Goal: Information Seeking & Learning: Learn about a topic

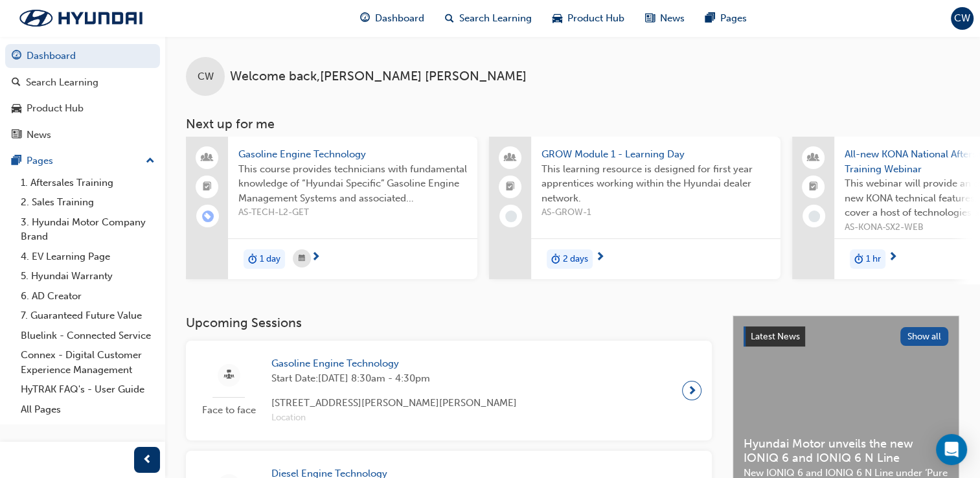
click at [567, 36] on div "Dashboard Search Learning Product Hub News Pages" at bounding box center [553, 18] width 418 height 37
click at [591, 17] on span "Product Hub" at bounding box center [595, 18] width 57 height 15
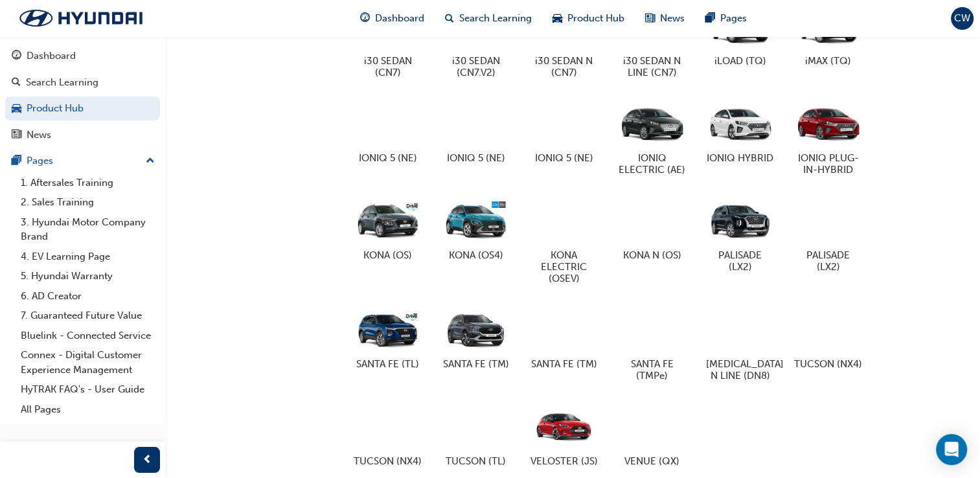
scroll to position [695, 0]
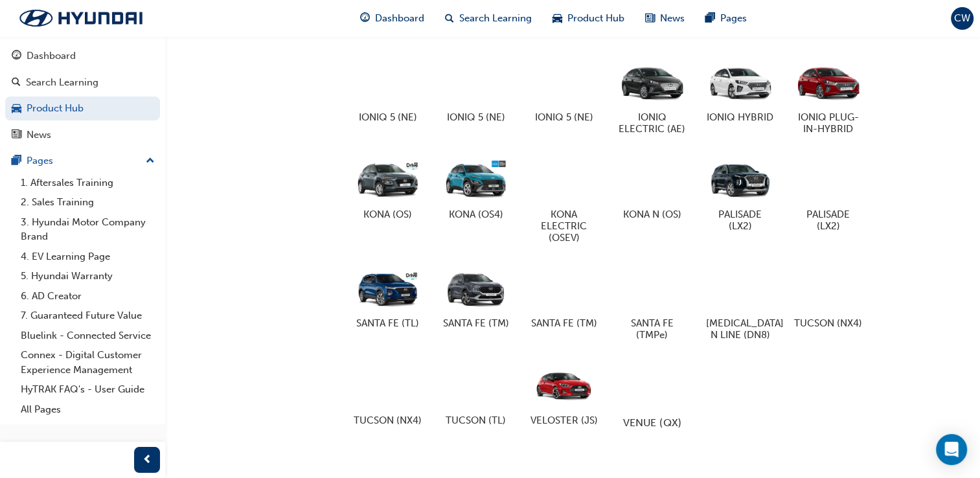
click at [645, 410] on div at bounding box center [652, 384] width 72 height 51
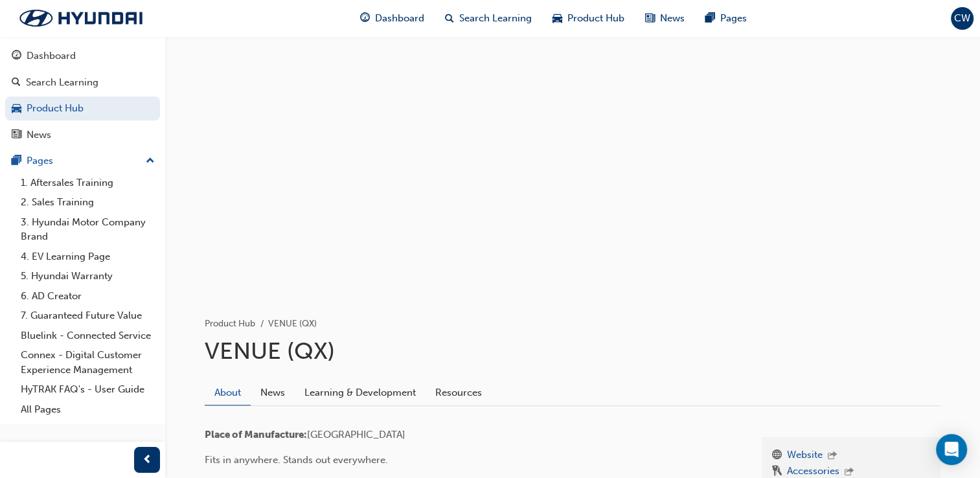
click at [384, 389] on link "Learning & Development" at bounding box center [360, 392] width 131 height 25
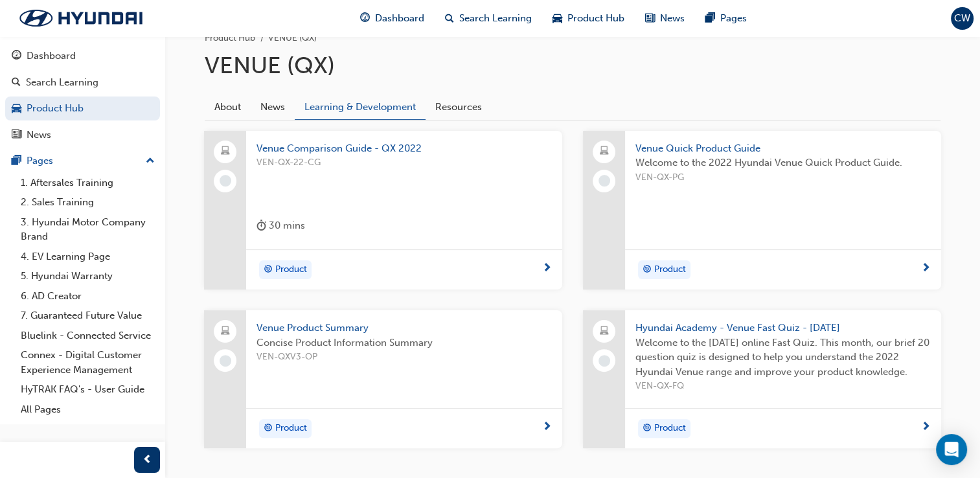
scroll to position [333, 0]
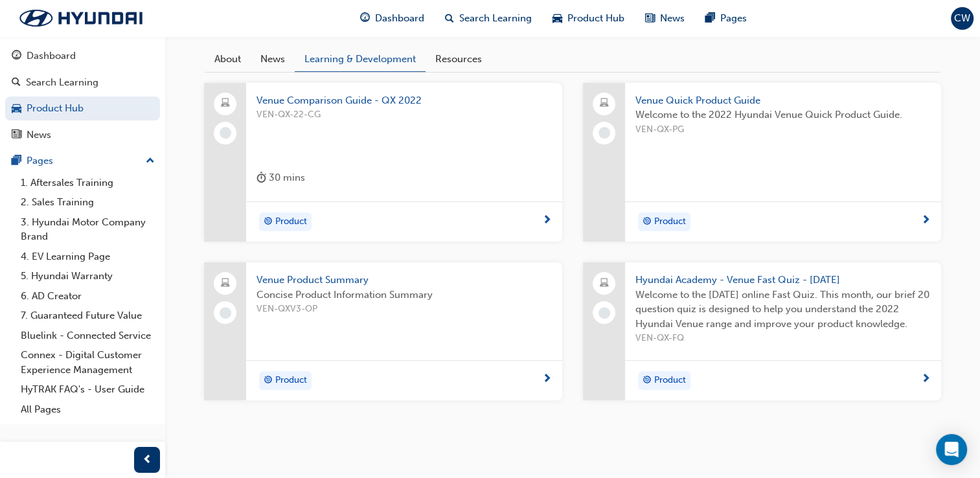
click at [389, 95] on span "Venue Comparison Guide - QX 2022" at bounding box center [403, 100] width 295 height 15
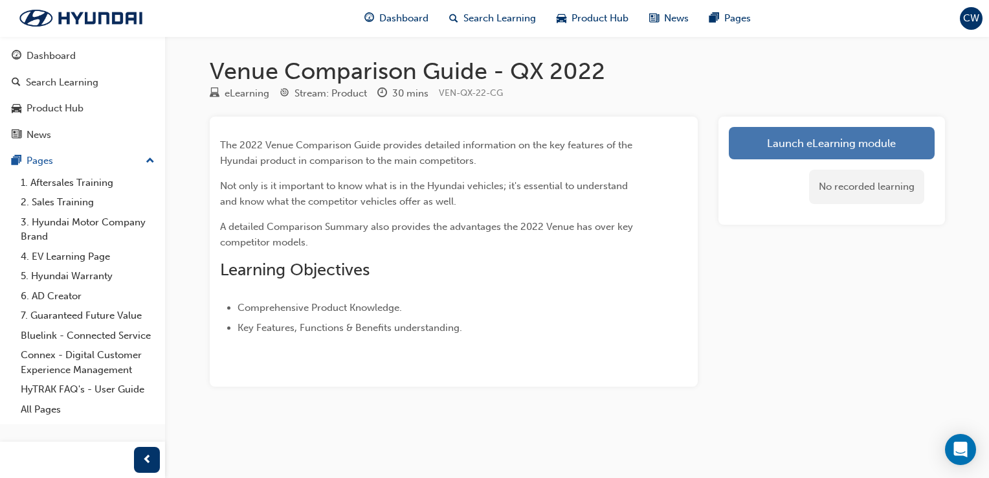
click at [828, 136] on link "Launch eLearning module" at bounding box center [832, 143] width 206 height 32
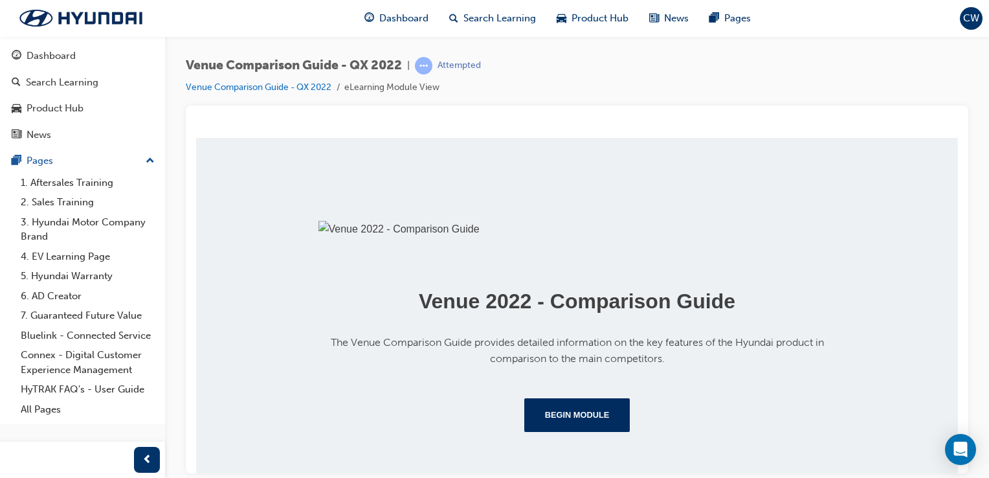
scroll to position [260, 0]
click at [613, 424] on button "Begin Module" at bounding box center [577, 415] width 106 height 34
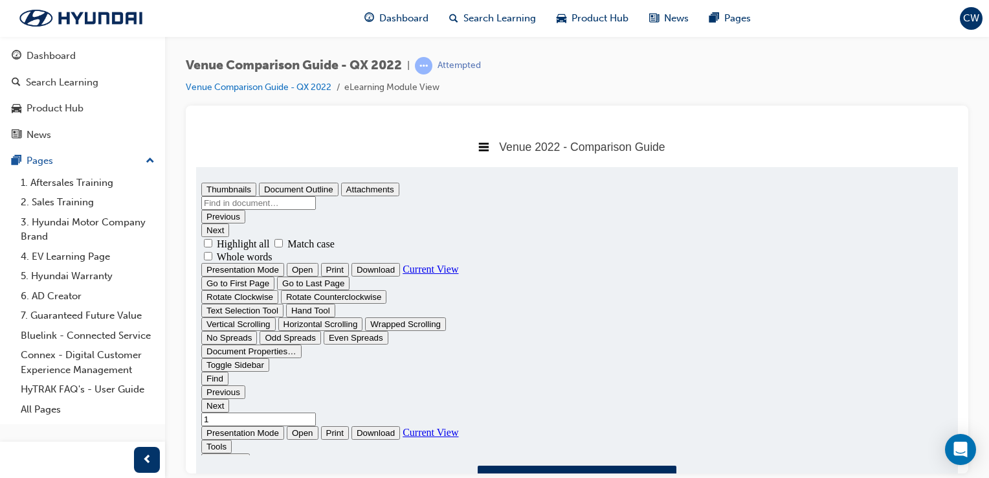
scroll to position [0, 0]
type input "1"
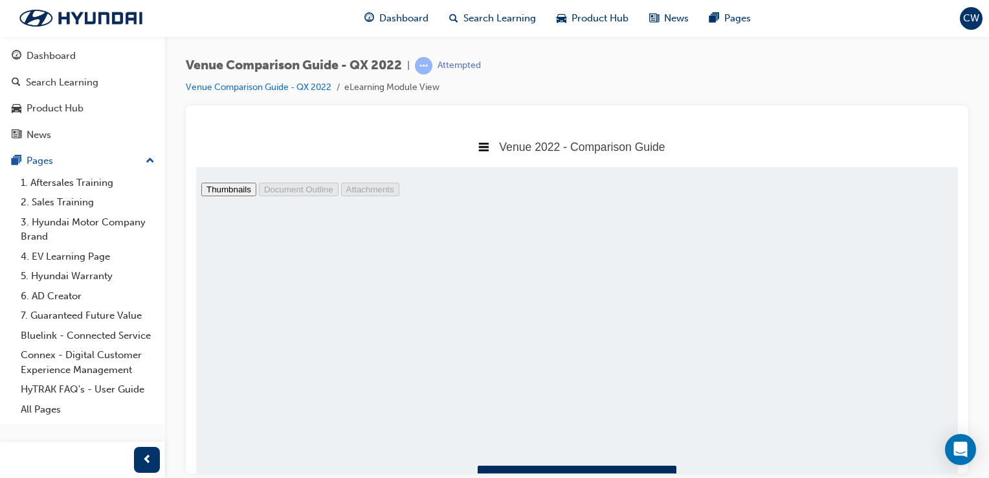
scroll to position [62, 0]
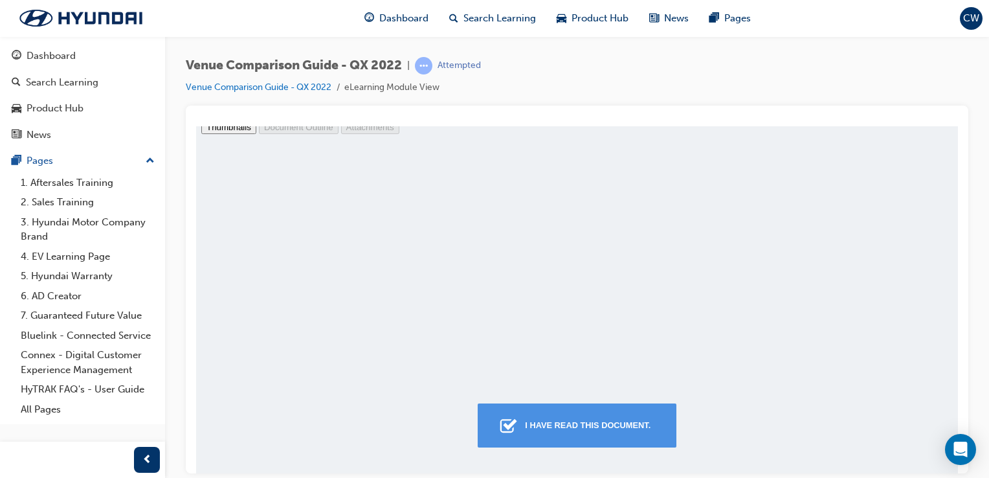
click at [609, 445] on button "I have read this document." at bounding box center [577, 425] width 199 height 44
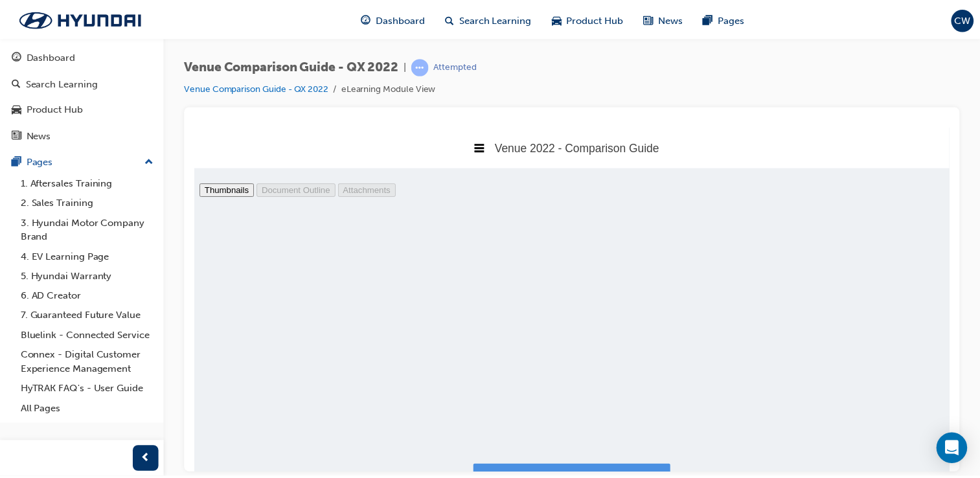
scroll to position [6, 6]
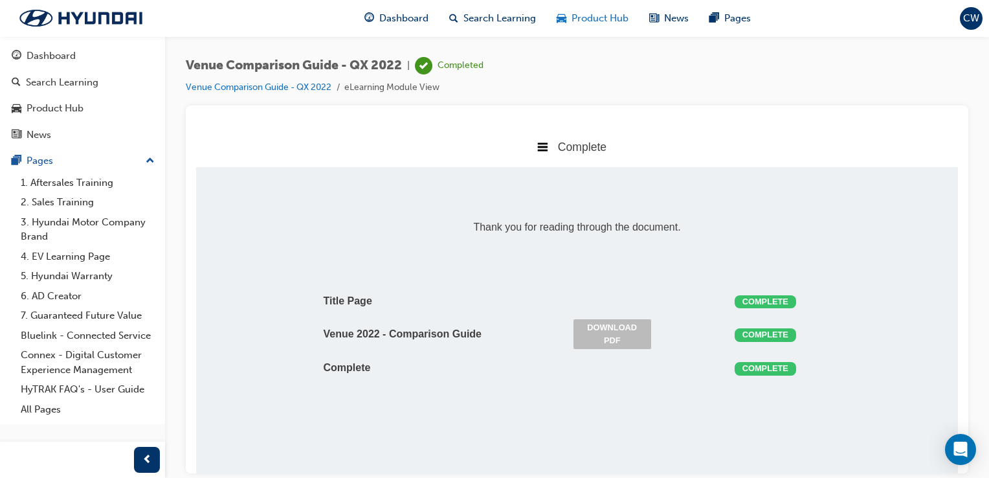
click at [603, 24] on span "Product Hub" at bounding box center [600, 18] width 57 height 15
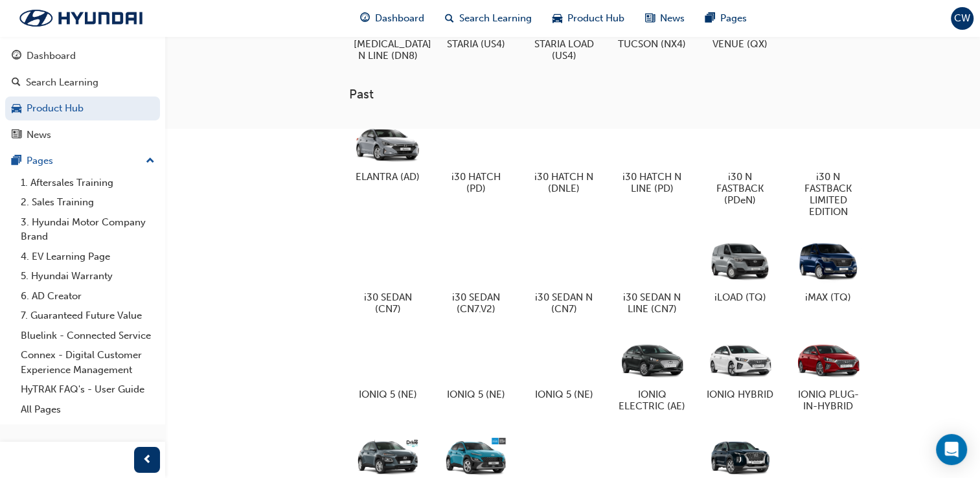
scroll to position [733, 0]
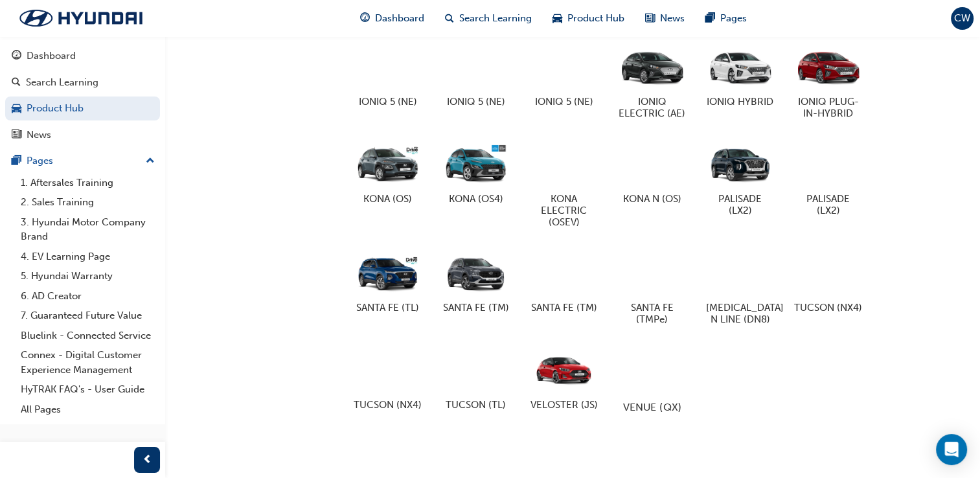
click at [663, 375] on div at bounding box center [652, 368] width 72 height 51
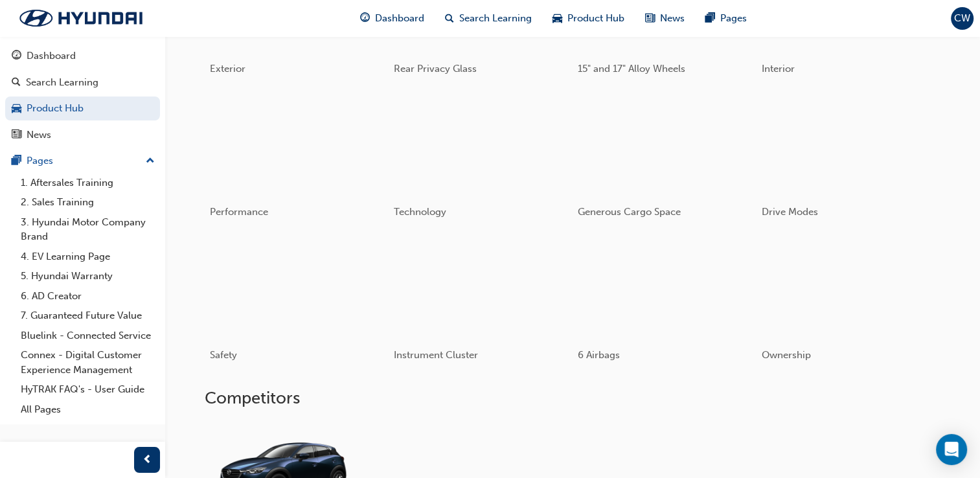
click at [663, 375] on div "6 Airbags" at bounding box center [664, 305] width 184 height 143
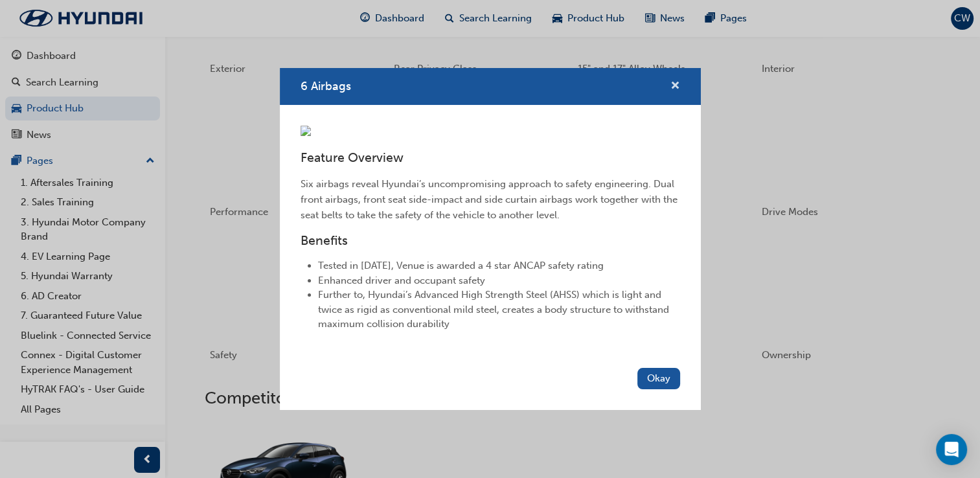
click at [670, 81] on span "cross-icon" at bounding box center [675, 87] width 10 height 12
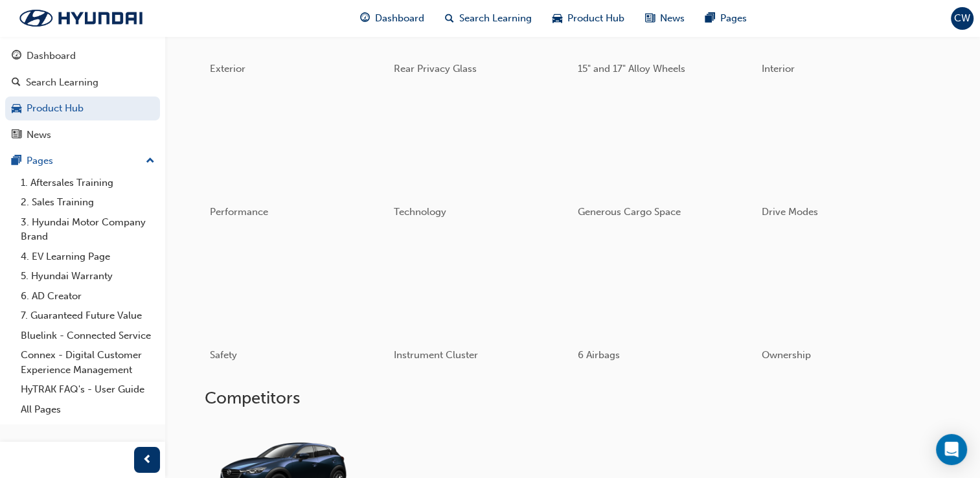
scroll to position [315, 0]
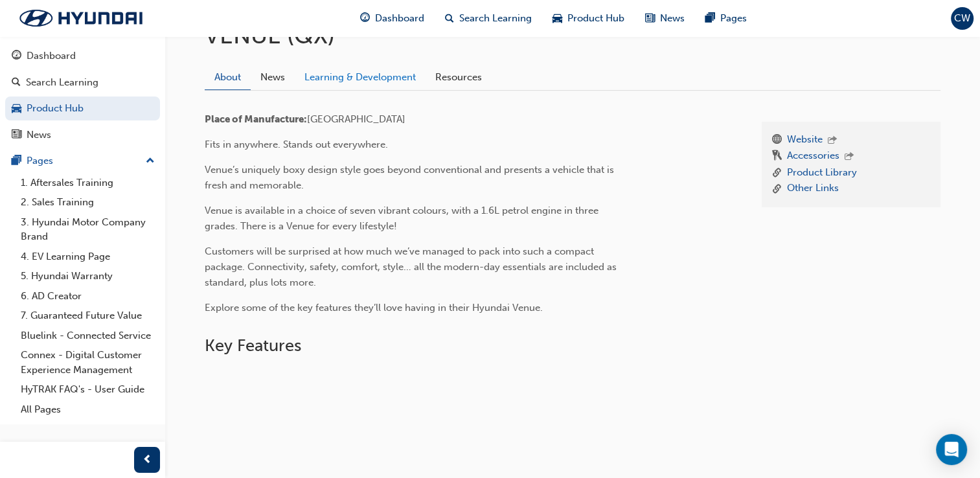
click at [379, 69] on link "Learning & Development" at bounding box center [360, 77] width 131 height 25
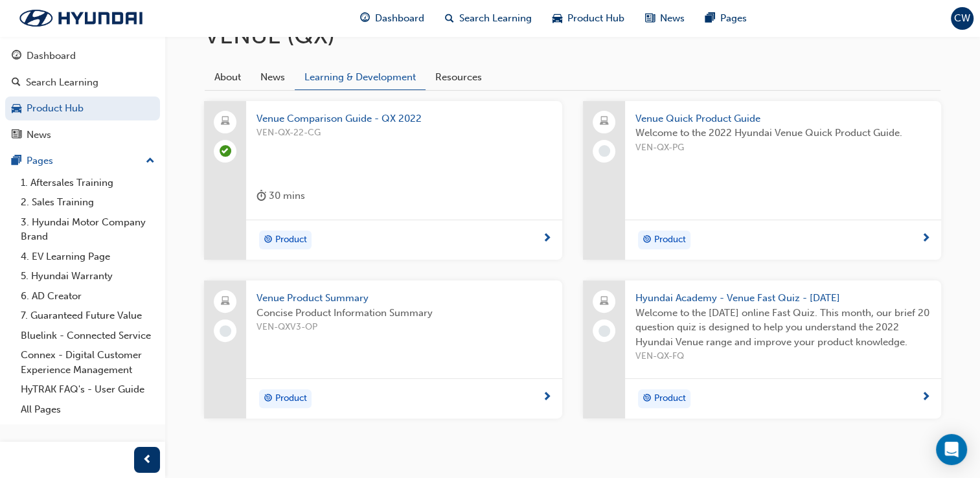
click at [682, 111] on span "Venue Quick Product Guide" at bounding box center [782, 118] width 295 height 15
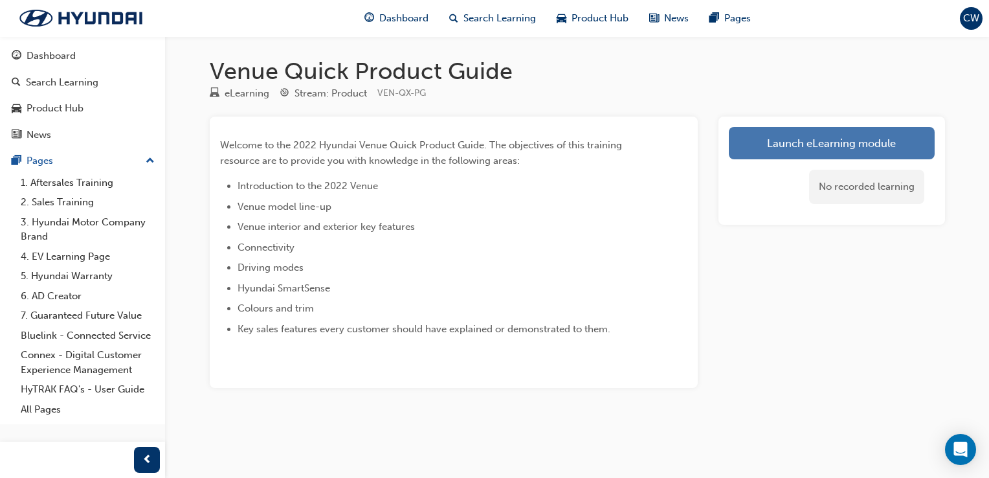
click at [848, 148] on link "Launch eLearning module" at bounding box center [832, 143] width 206 height 32
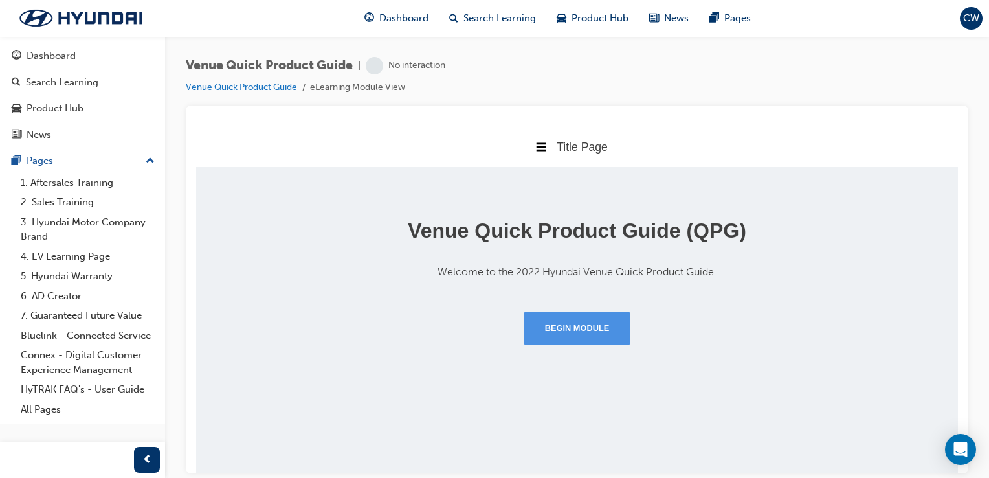
click at [596, 336] on button "Begin Module" at bounding box center [577, 328] width 106 height 34
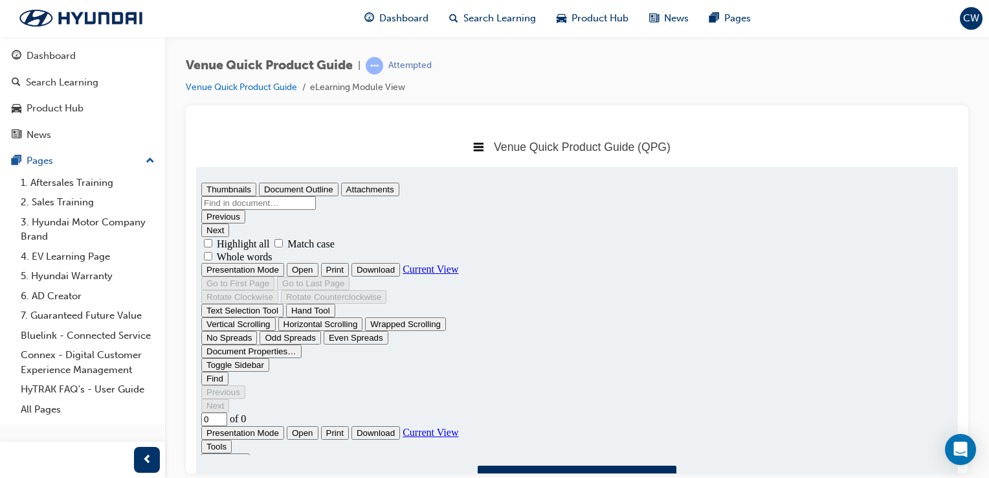
type input "1"
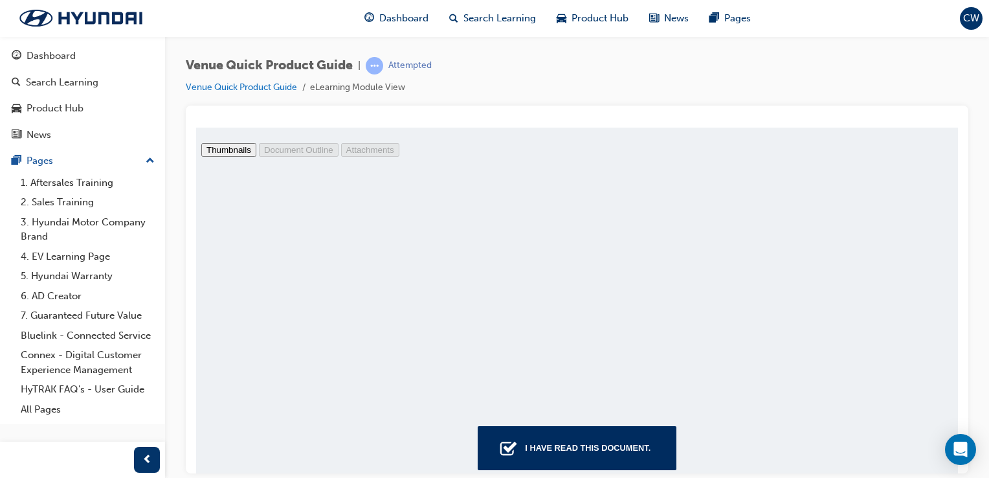
scroll to position [62, 0]
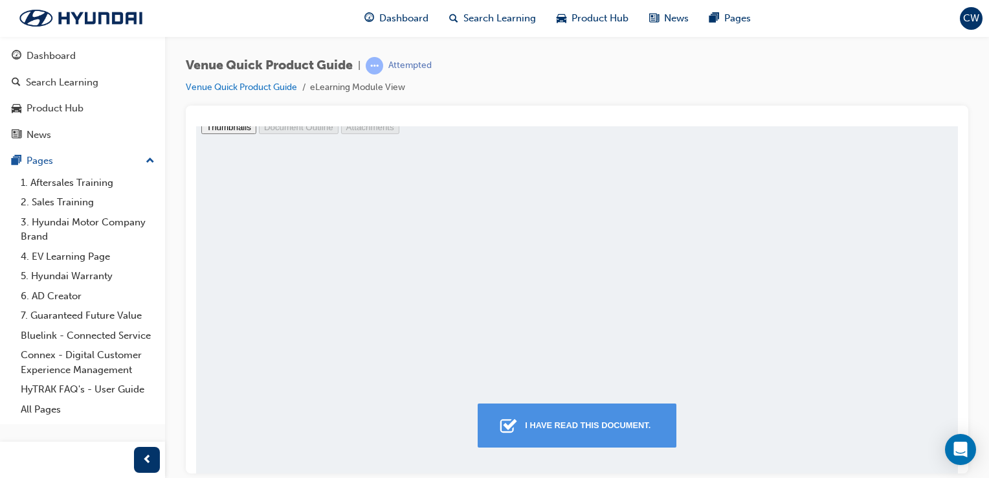
click at [614, 423] on div "I have read this document." at bounding box center [588, 424] width 136 height 23
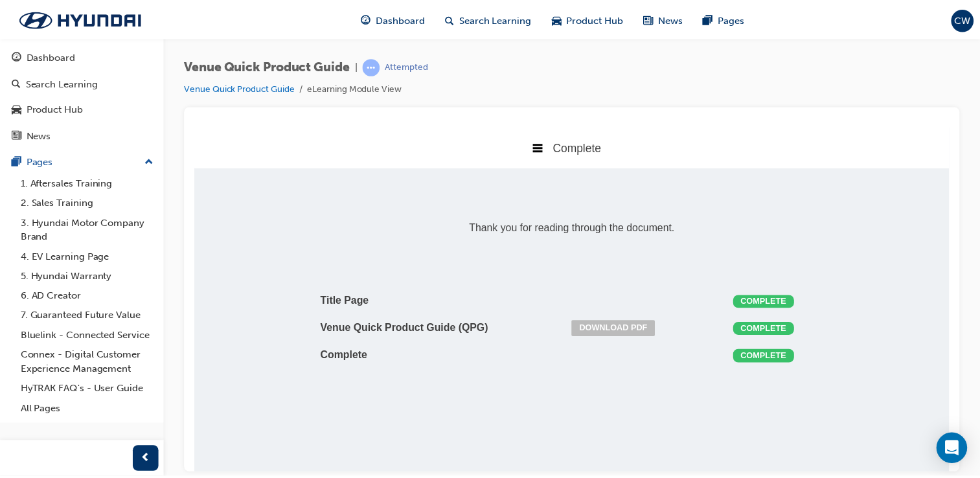
scroll to position [6, 6]
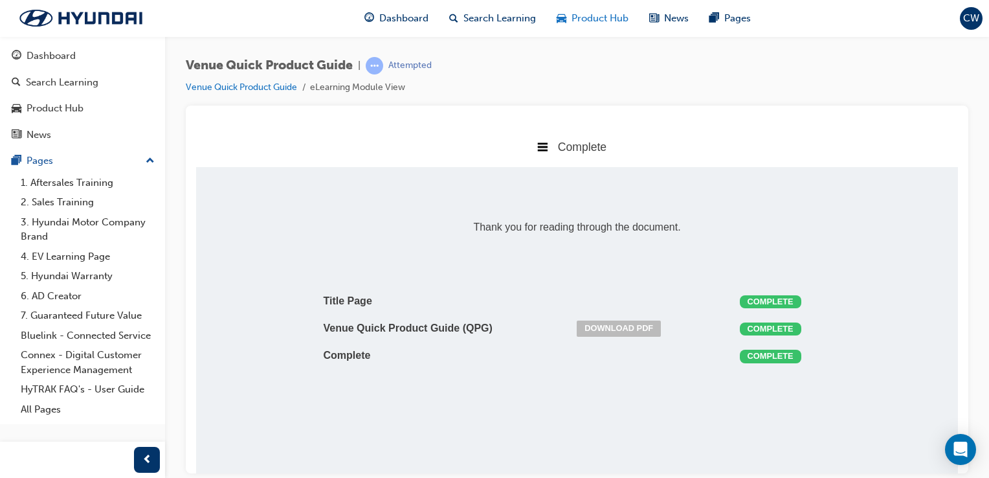
click at [582, 22] on span "Product Hub" at bounding box center [600, 18] width 57 height 15
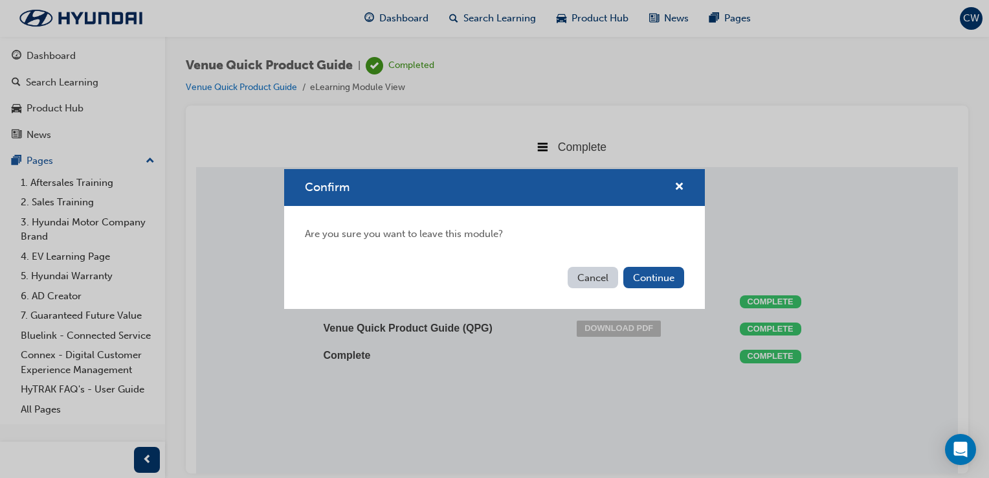
click at [592, 284] on button "Cancel" at bounding box center [593, 277] width 51 height 21
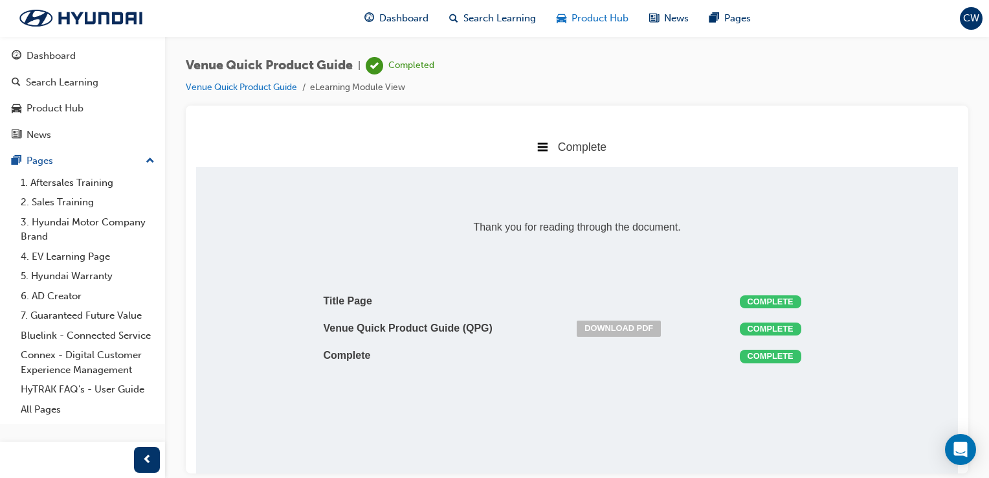
click at [614, 28] on div "Product Hub" at bounding box center [593, 18] width 93 height 27
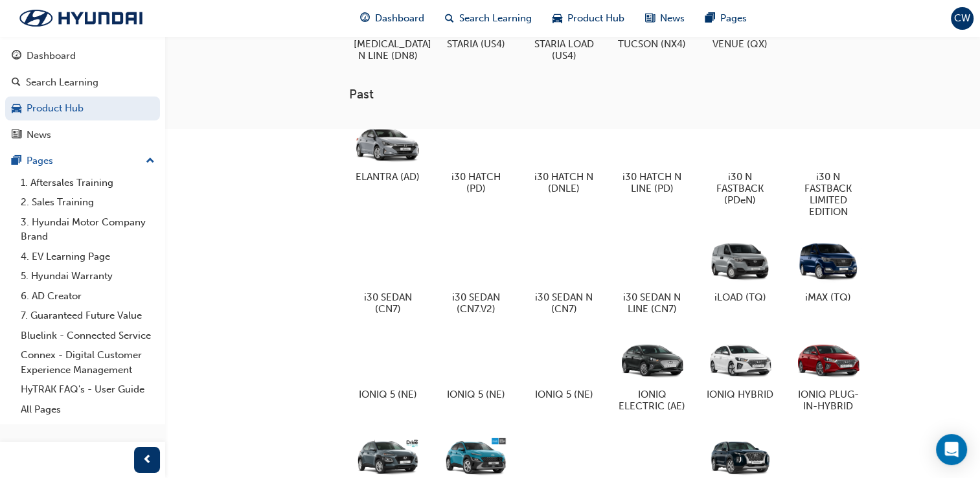
scroll to position [733, 0]
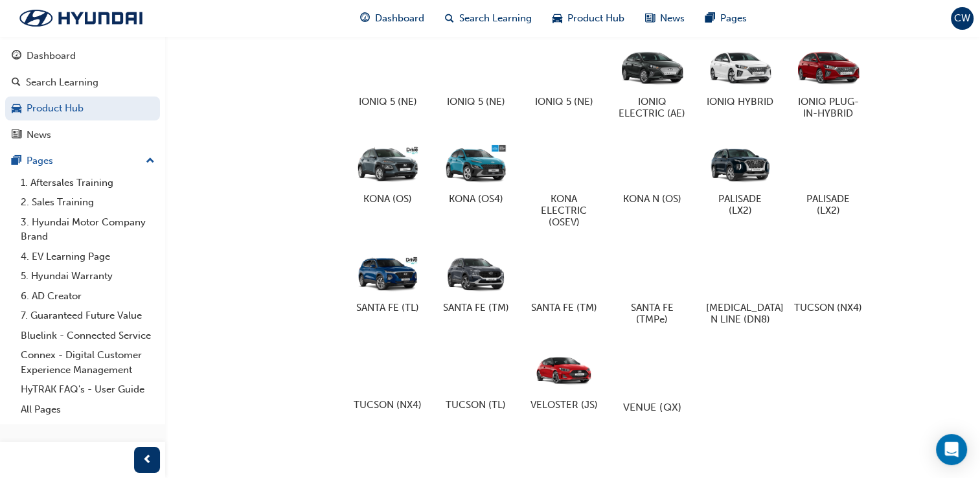
click at [660, 359] on div at bounding box center [652, 368] width 72 height 51
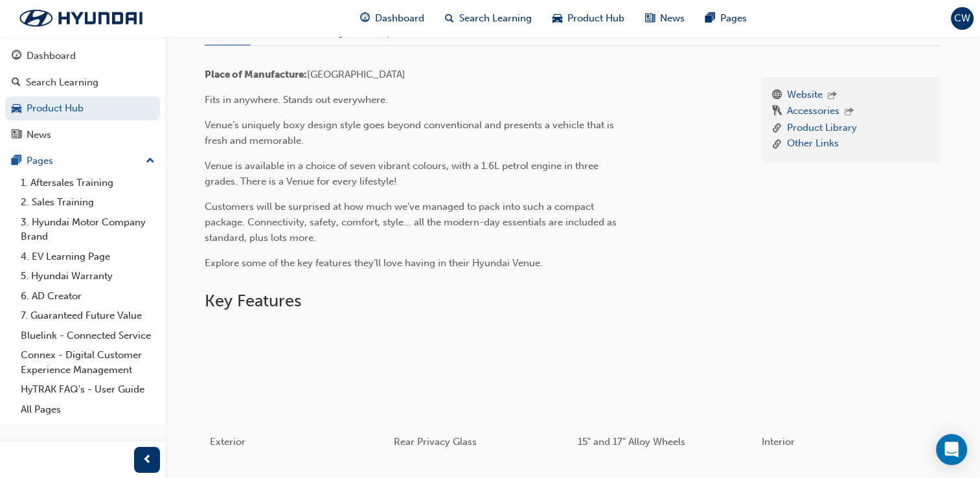
scroll to position [222, 0]
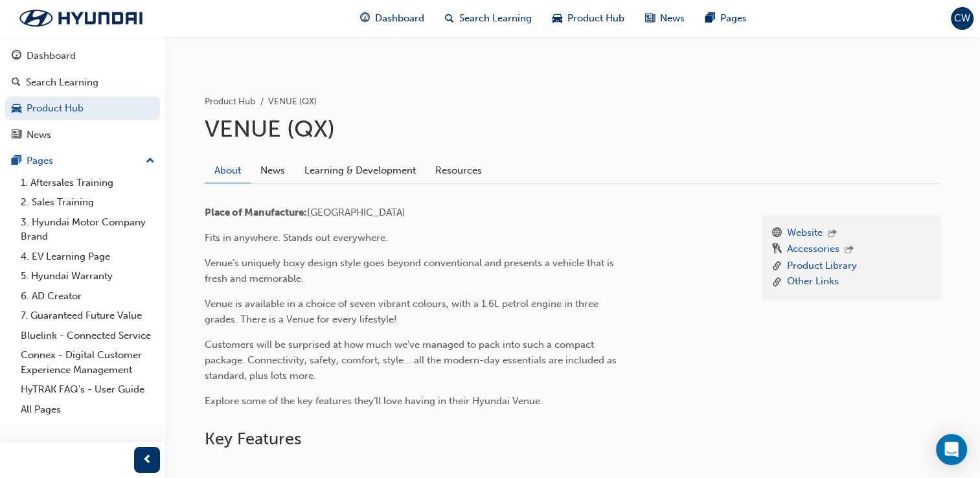
click at [337, 178] on link "Learning & Development" at bounding box center [360, 170] width 131 height 25
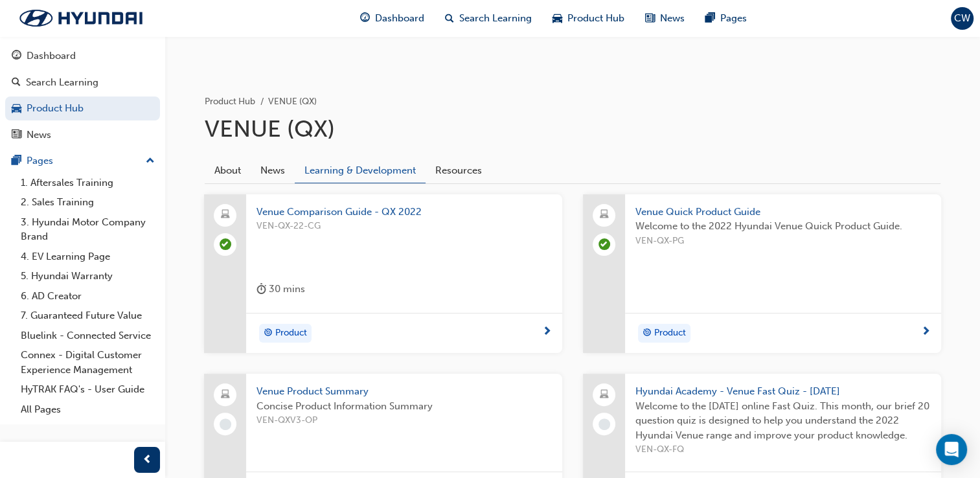
click at [320, 390] on span "Venue Product Summary" at bounding box center [403, 391] width 295 height 15
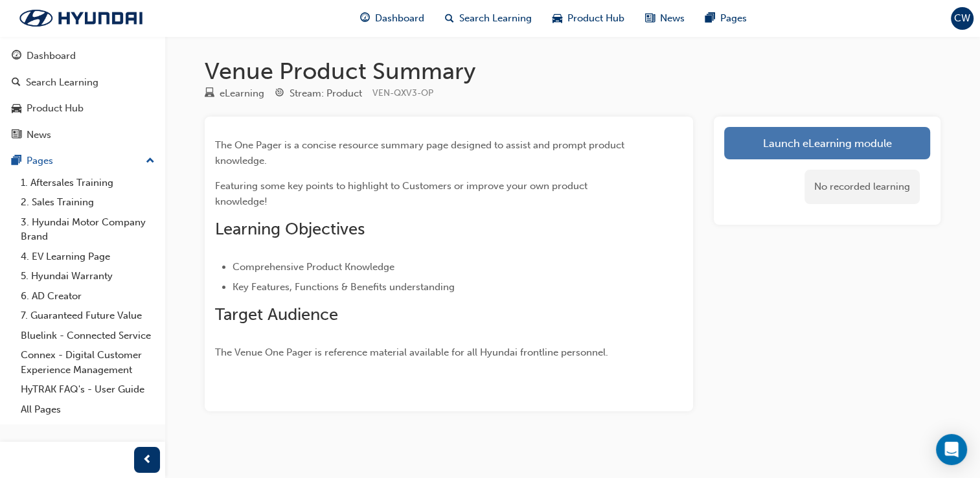
click at [890, 142] on link "Launch eLearning module" at bounding box center [827, 143] width 206 height 32
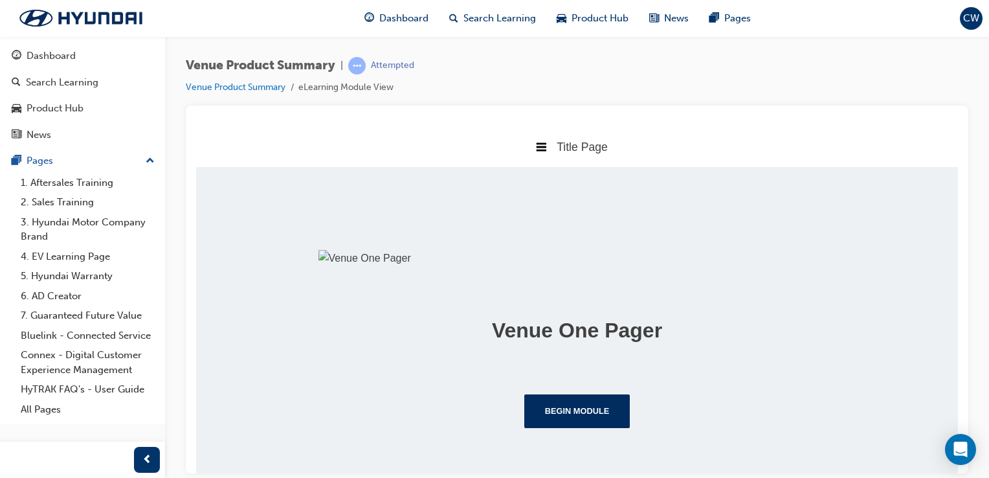
drag, startPoint x: 952, startPoint y: 247, endPoint x: 1173, endPoint y: 498, distance: 334.0
click at [608, 416] on button "Begin Module" at bounding box center [577, 411] width 106 height 34
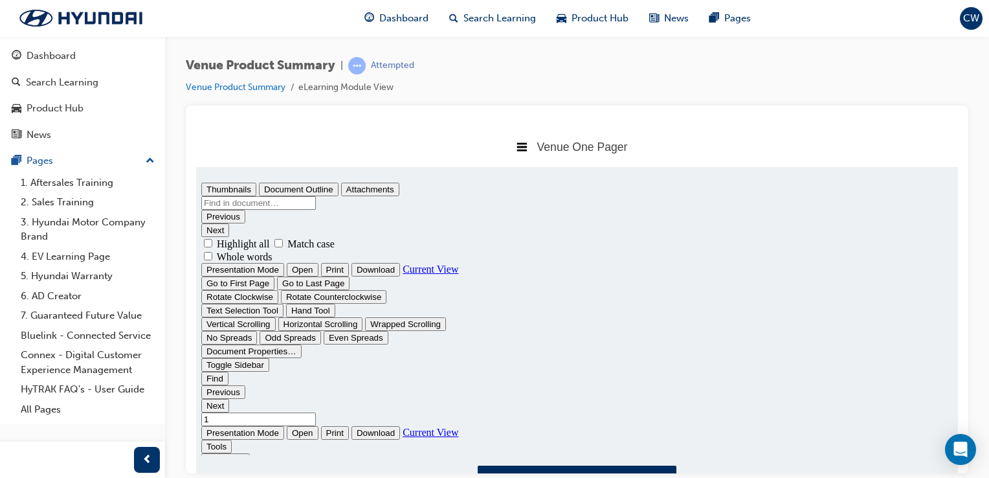
scroll to position [0, 0]
type input "1"
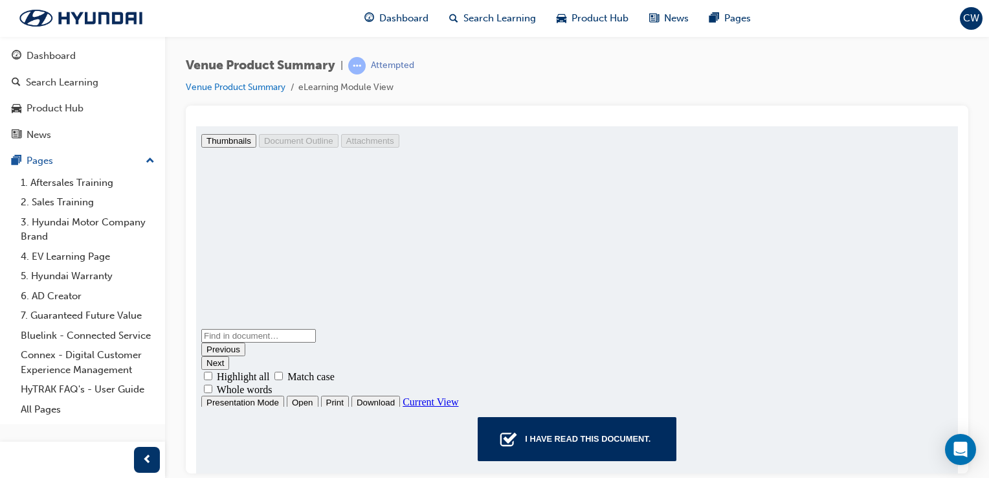
scroll to position [62, 0]
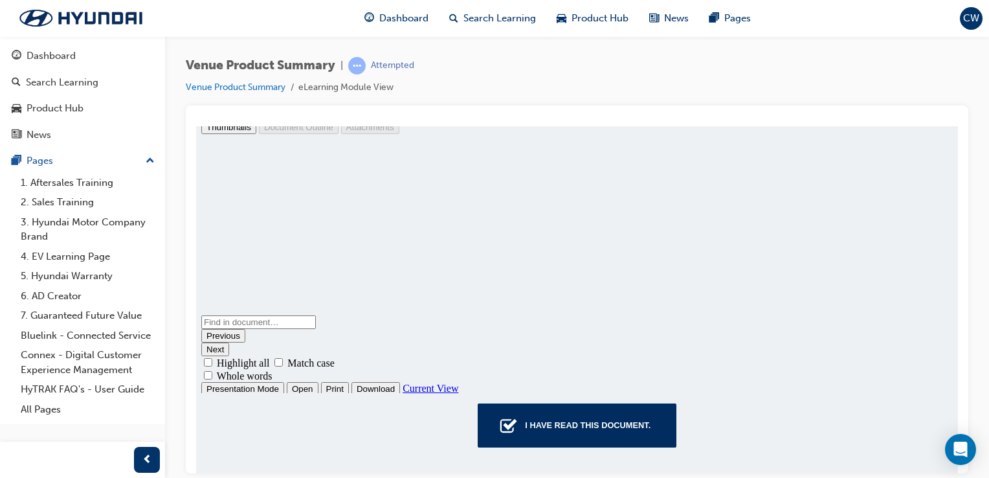
drag, startPoint x: 953, startPoint y: 369, endPoint x: 1165, endPoint y: 589, distance: 305.5
click at [569, 448] on div "I have read this document." at bounding box center [577, 288] width 762 height 368
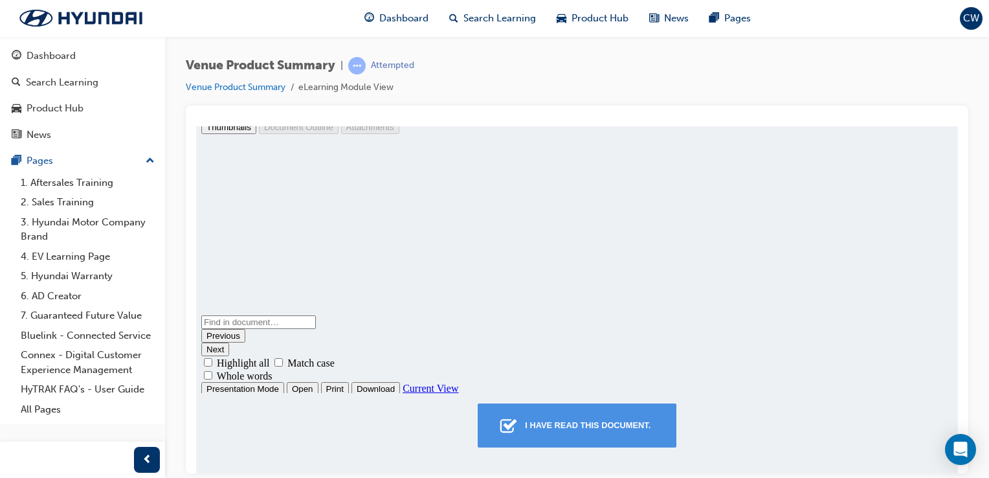
click at [583, 417] on div "I have read this document." at bounding box center [588, 424] width 136 height 23
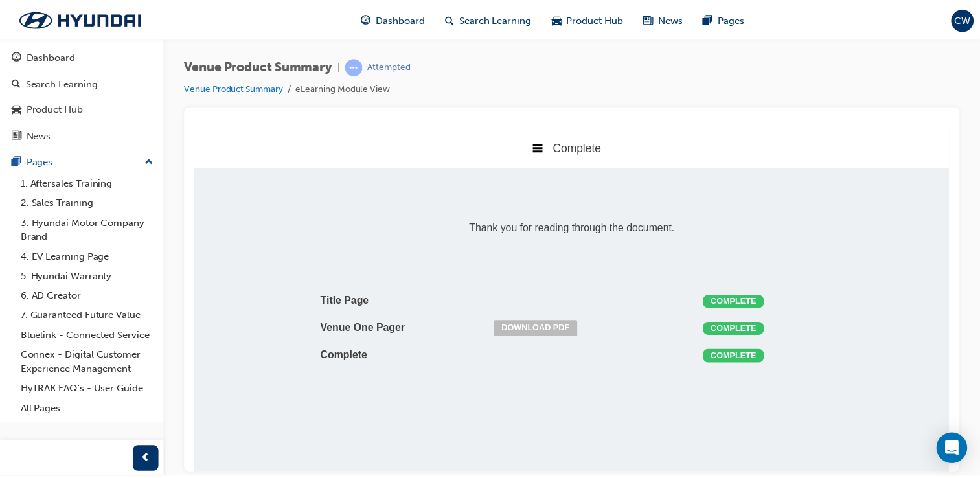
scroll to position [6, 6]
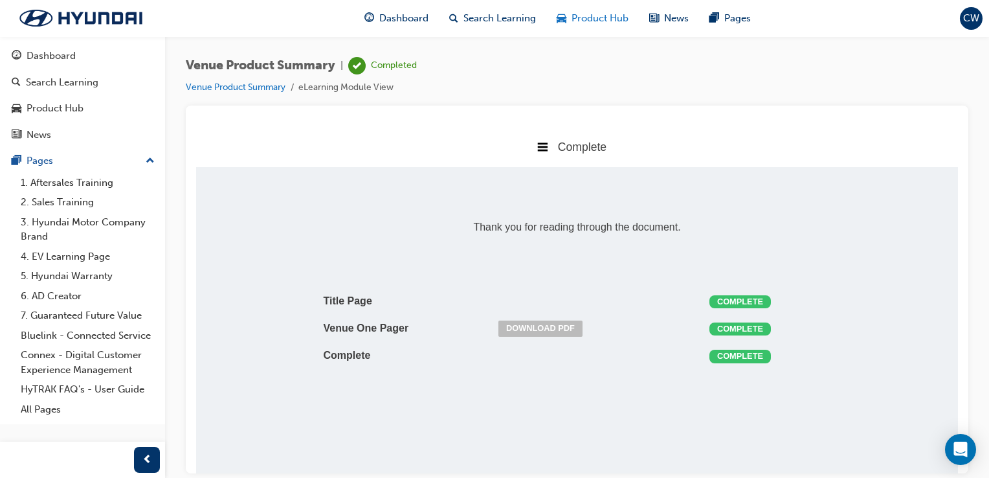
click at [573, 9] on div "Product Hub" at bounding box center [593, 18] width 93 height 27
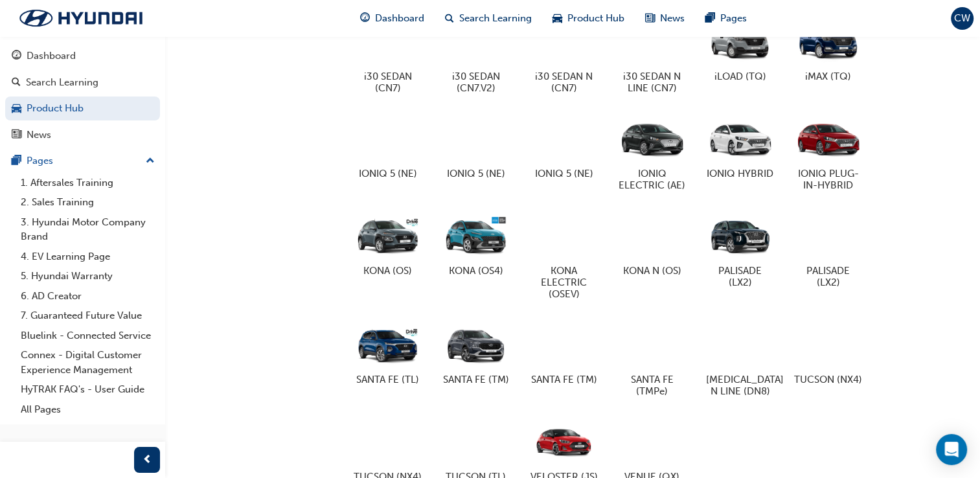
scroll to position [733, 0]
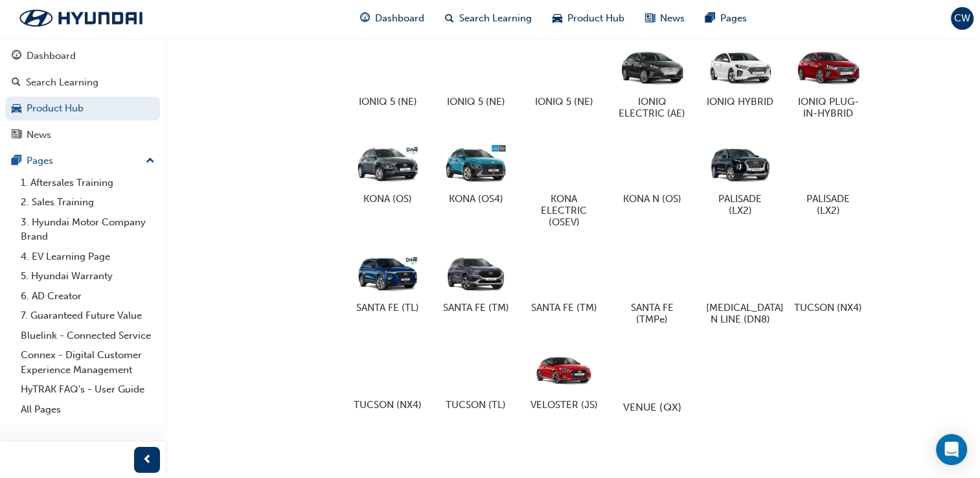
click at [641, 400] on h5 "VENUE (QX)" at bounding box center [652, 406] width 72 height 12
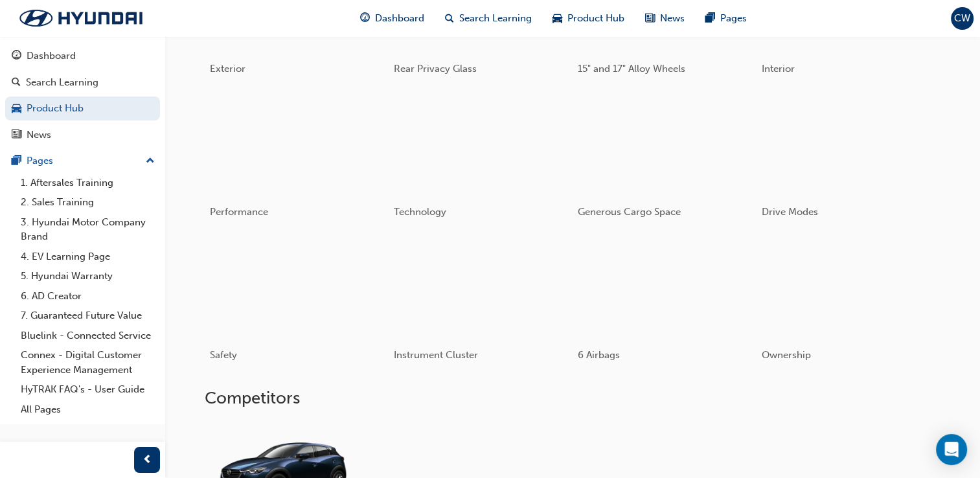
scroll to position [315, 0]
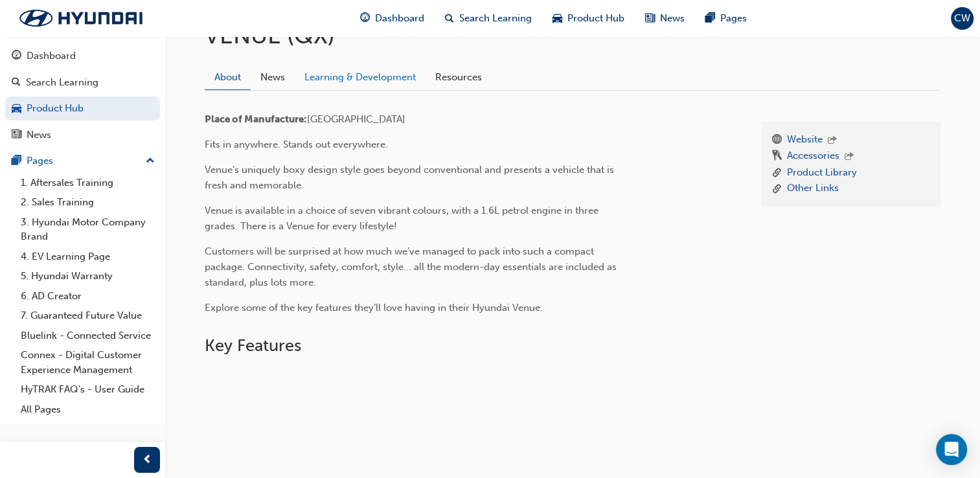
click at [378, 73] on link "Learning & Development" at bounding box center [360, 77] width 131 height 25
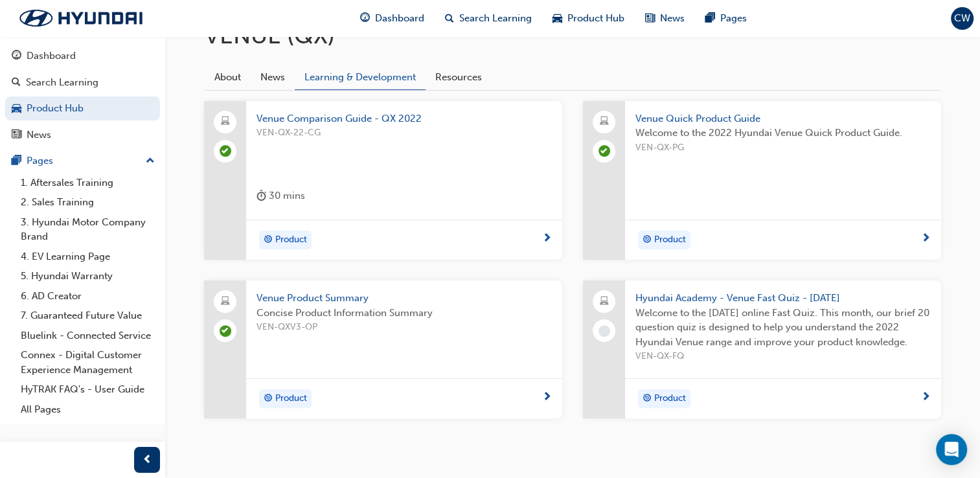
click at [793, 299] on span "Hyundai Academy - Venue Fast Quiz - [DATE]" at bounding box center [782, 298] width 295 height 15
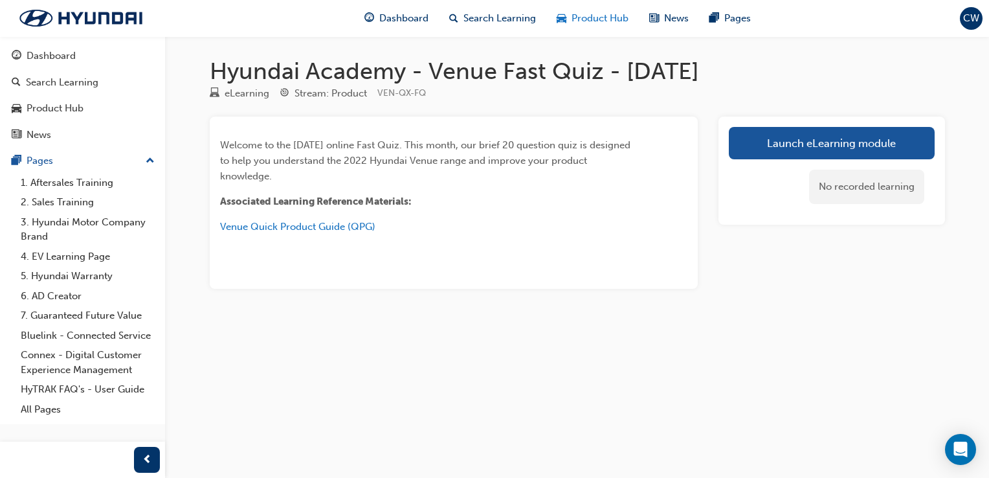
click at [583, 29] on div "Product Hub" at bounding box center [593, 18] width 93 height 27
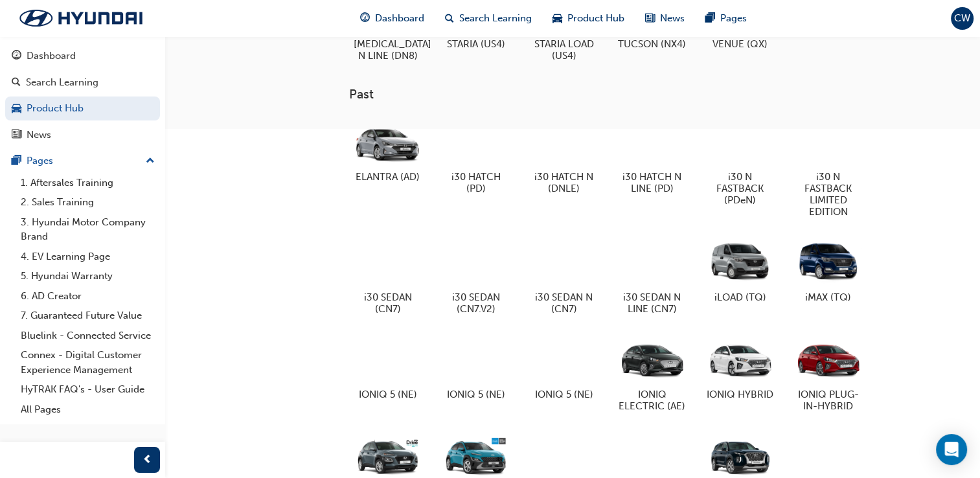
scroll to position [733, 0]
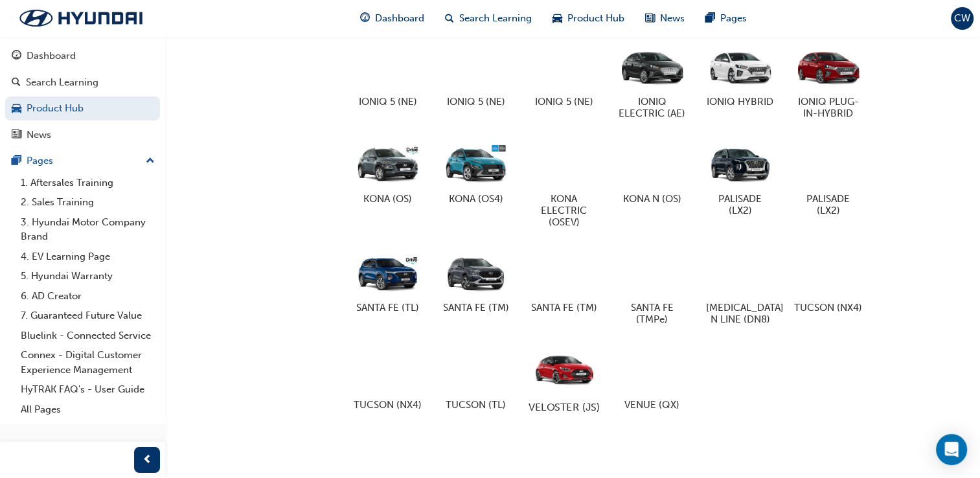
click at [546, 378] on div at bounding box center [564, 368] width 72 height 51
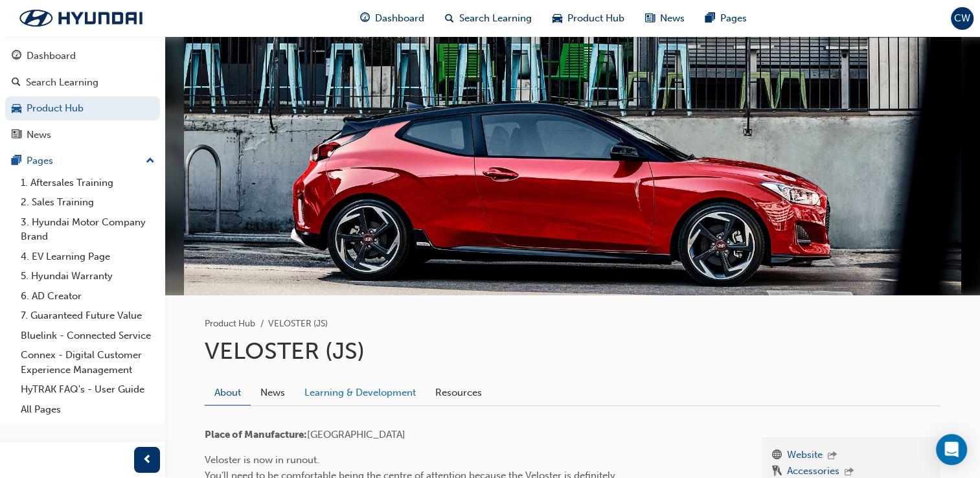
click at [386, 403] on link "Learning & Development" at bounding box center [360, 392] width 131 height 25
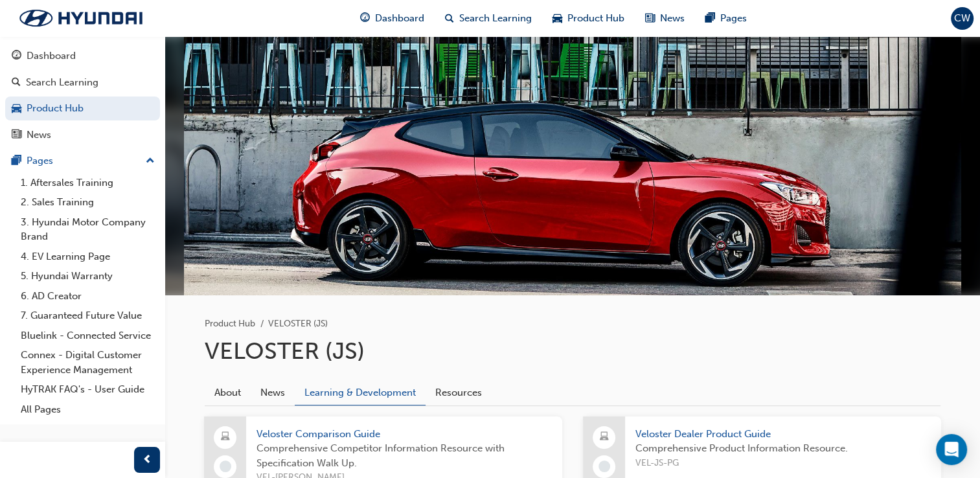
click at [355, 441] on span "Comprehensive Competitor Information Resource with Specification Walk Up." at bounding box center [403, 455] width 295 height 29
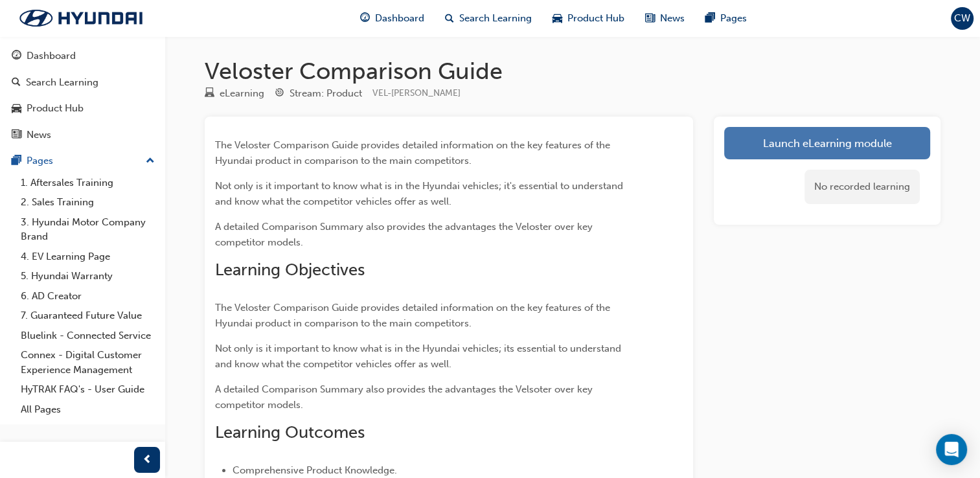
click at [835, 154] on link "Launch eLearning module" at bounding box center [827, 143] width 206 height 32
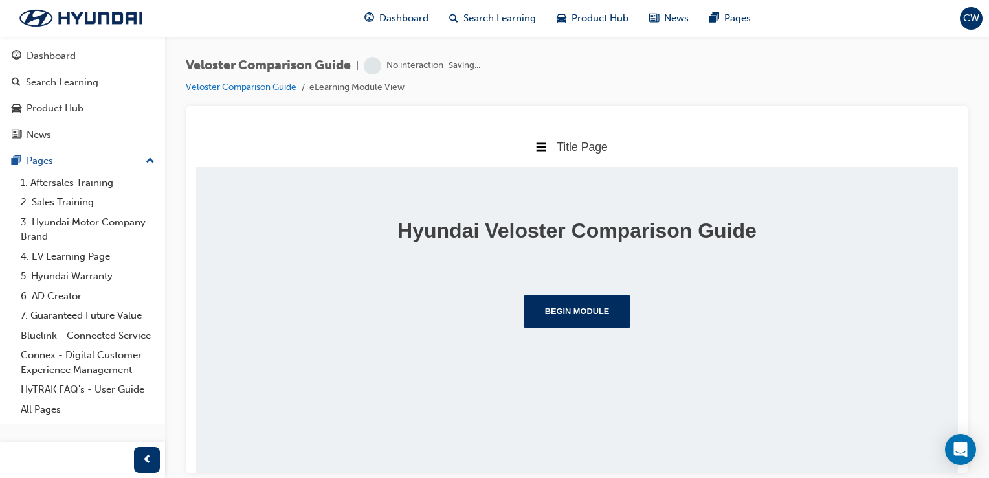
click at [591, 330] on div "Hyundai Veloster Comparison Guide Begin Module" at bounding box center [577, 267] width 762 height 203
click at [585, 326] on button "Begin Module" at bounding box center [577, 311] width 106 height 34
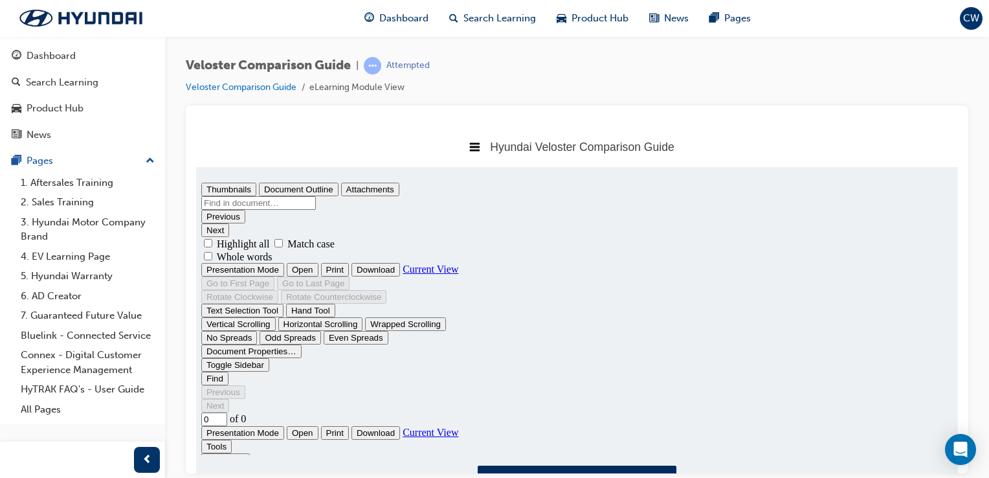
scroll to position [43, 0]
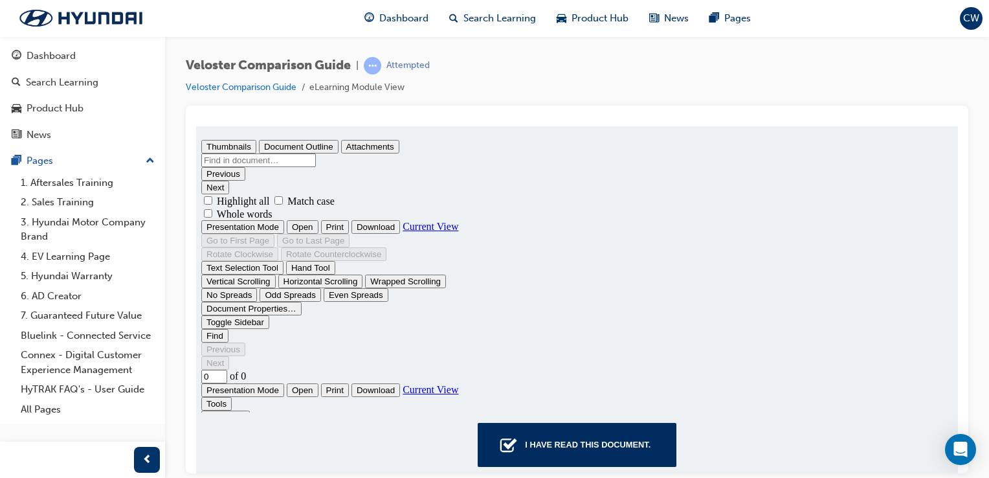
type input "1"
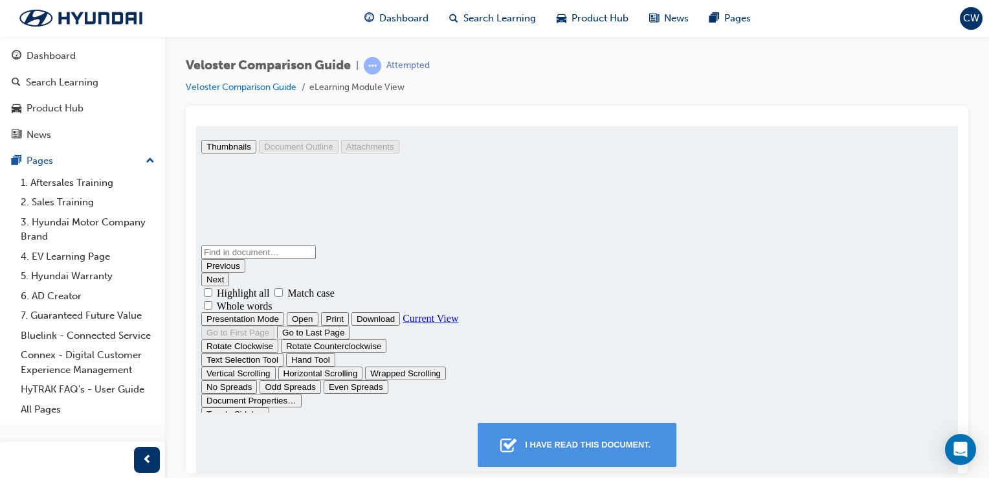
click at [640, 447] on div "I have read this document." at bounding box center [588, 444] width 136 height 23
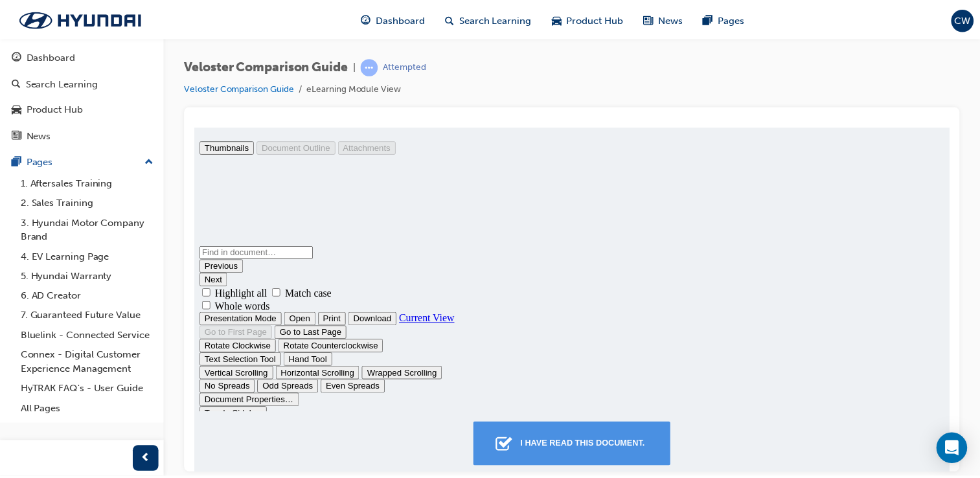
scroll to position [6, 6]
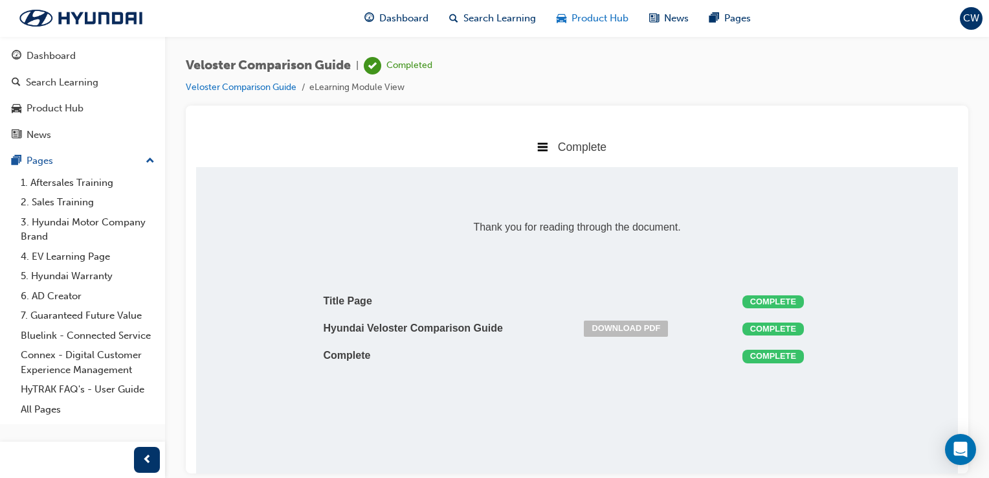
click at [608, 17] on span "Product Hub" at bounding box center [600, 18] width 57 height 15
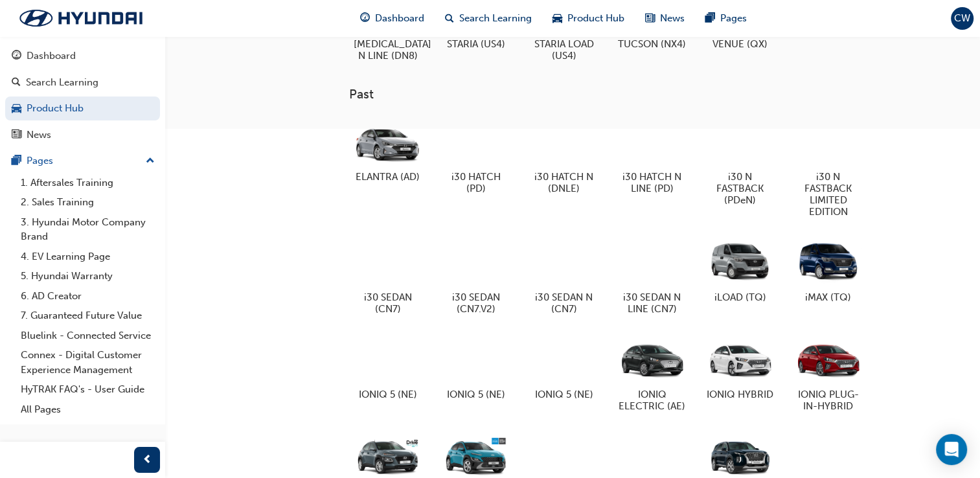
scroll to position [733, 0]
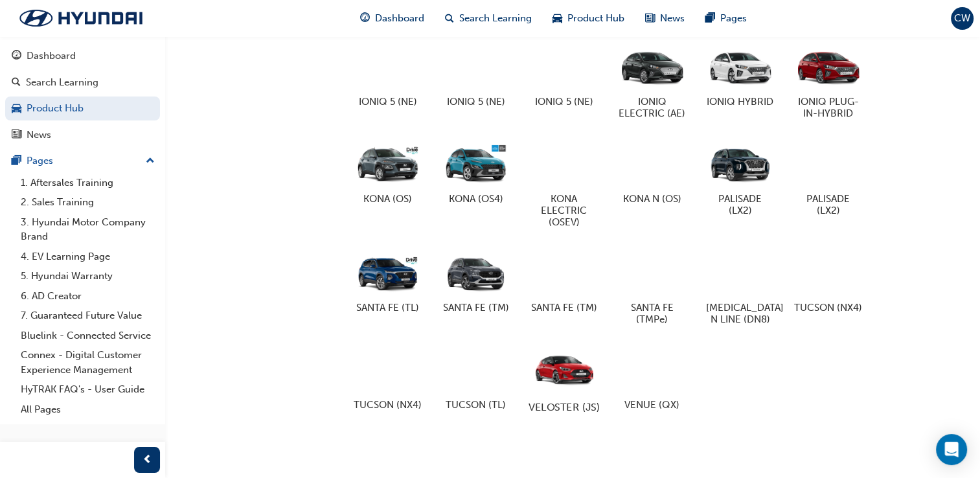
click at [559, 364] on div at bounding box center [564, 368] width 72 height 51
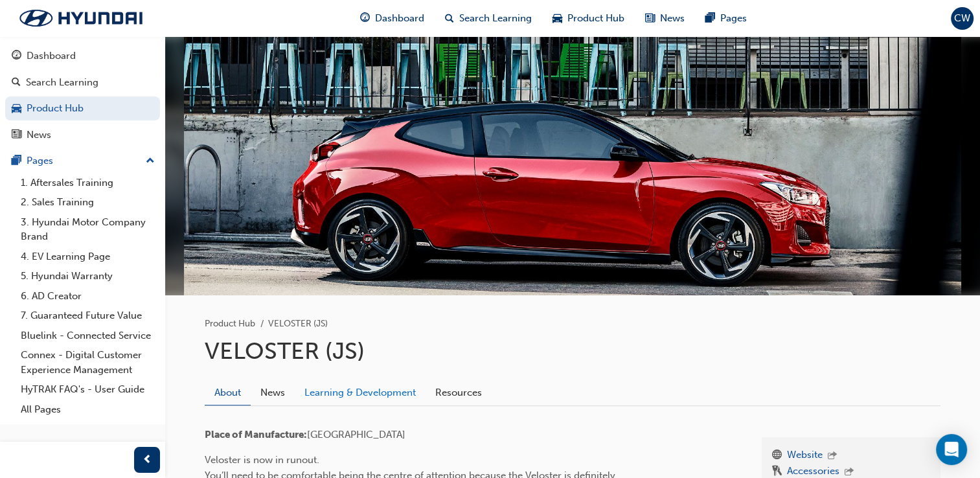
click at [364, 400] on link "Learning & Development" at bounding box center [360, 392] width 131 height 25
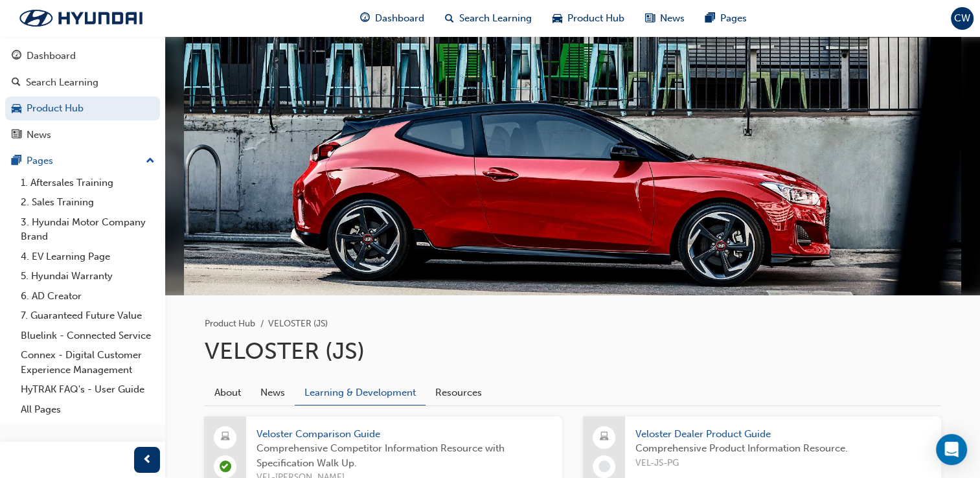
click at [751, 439] on span "Veloster Dealer Product Guide" at bounding box center [782, 434] width 295 height 15
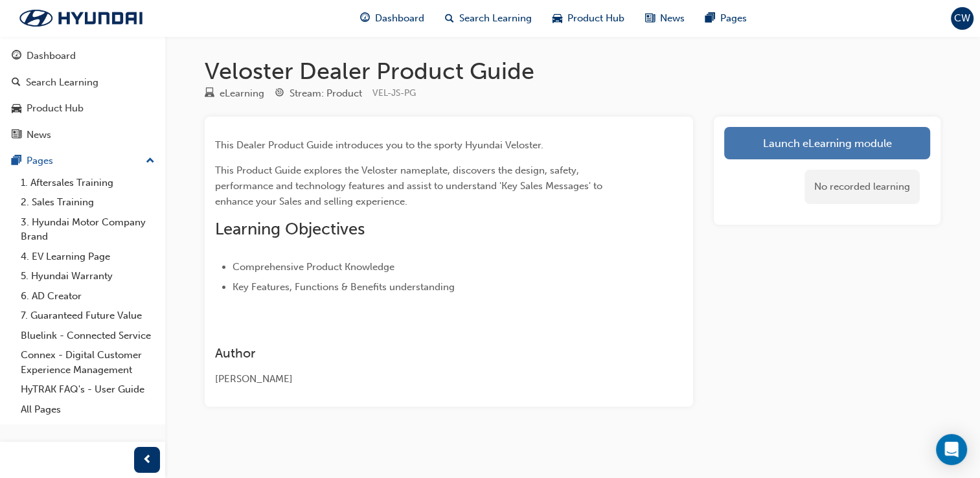
click at [785, 152] on link "Launch eLearning module" at bounding box center [827, 143] width 206 height 32
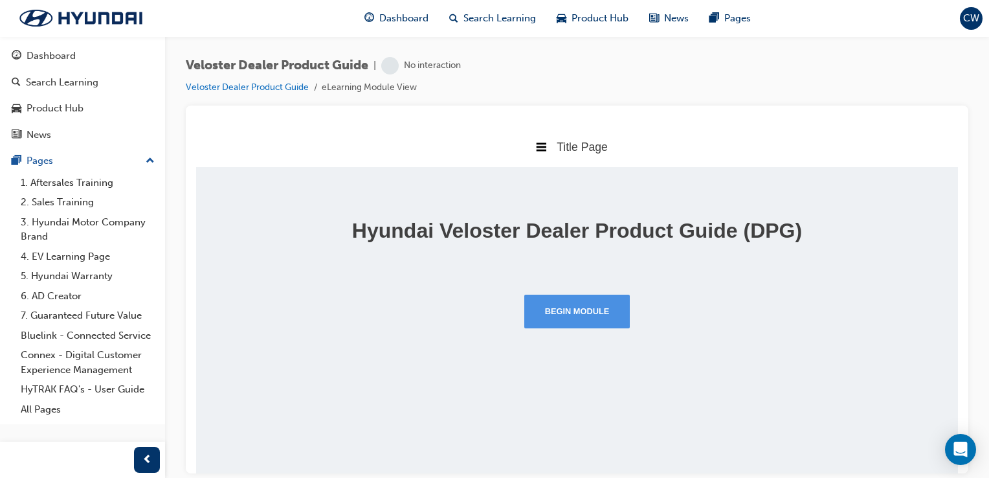
click at [541, 320] on button "Begin Module" at bounding box center [577, 311] width 106 height 34
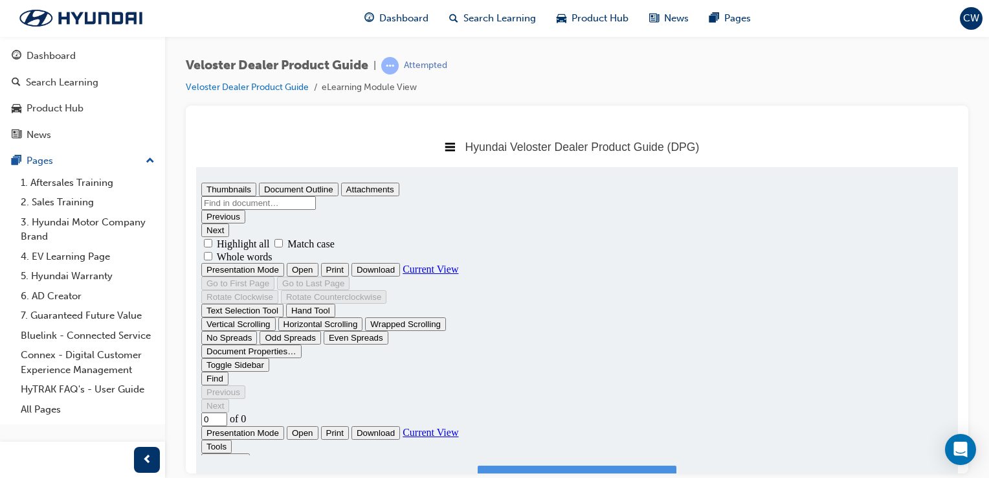
type input "1"
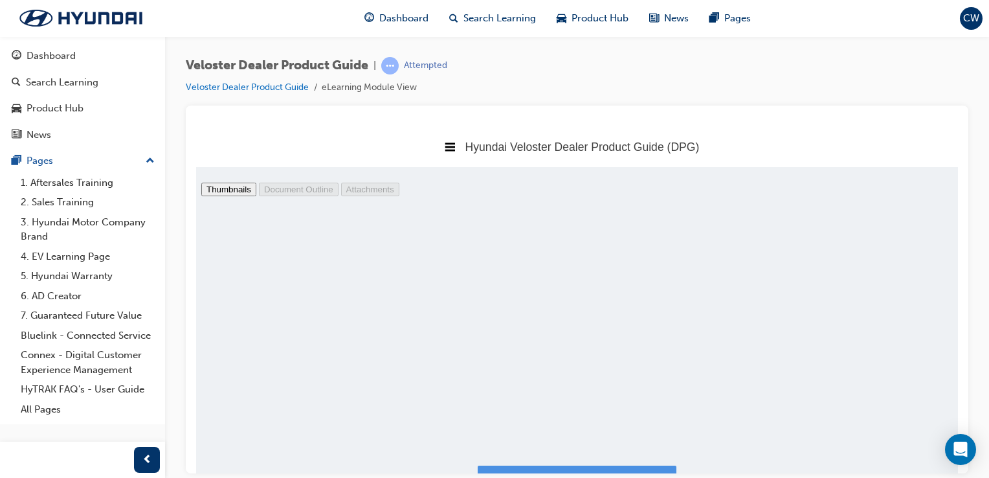
click at [624, 471] on button "I have read this document." at bounding box center [577, 487] width 199 height 44
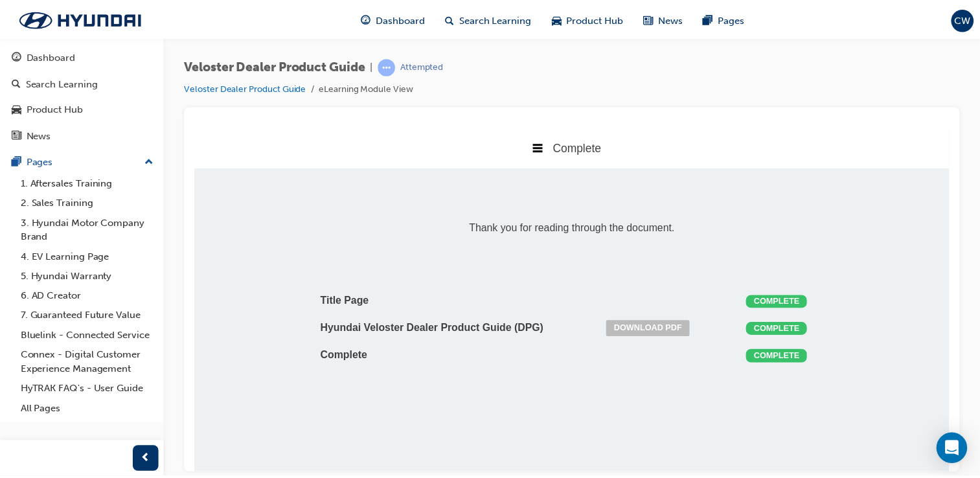
scroll to position [6, 6]
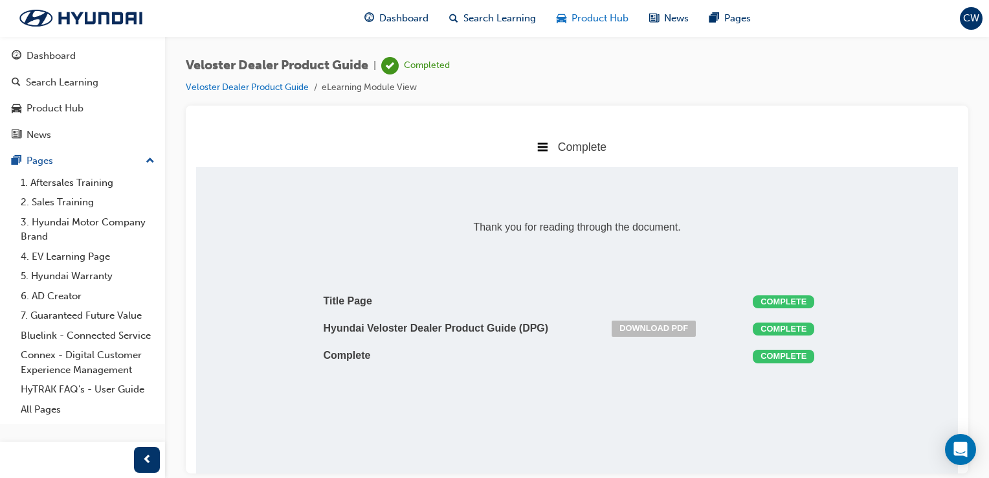
click at [584, 22] on span "Product Hub" at bounding box center [600, 18] width 57 height 15
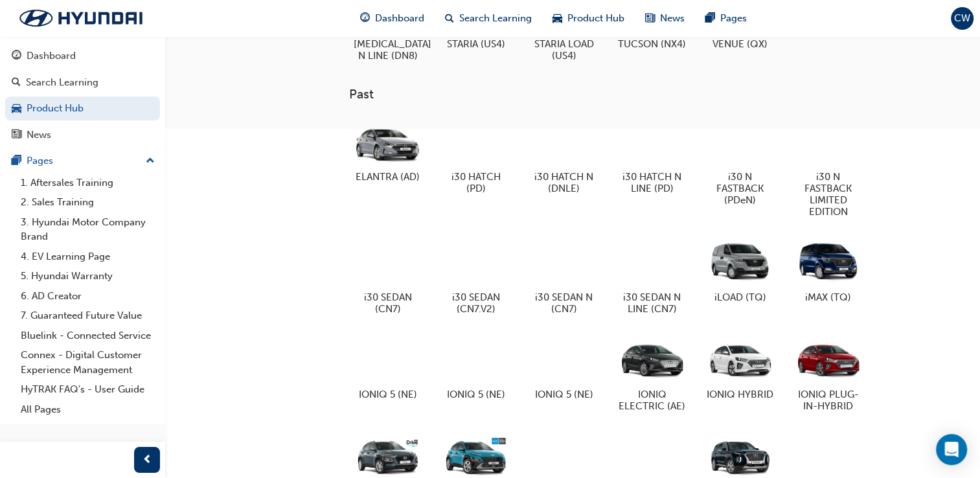
scroll to position [733, 0]
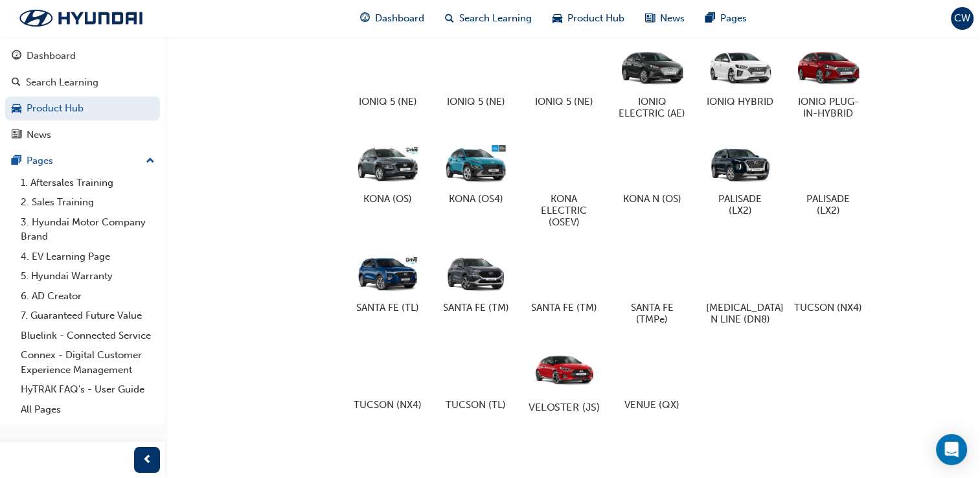
click at [583, 361] on div at bounding box center [564, 368] width 72 height 51
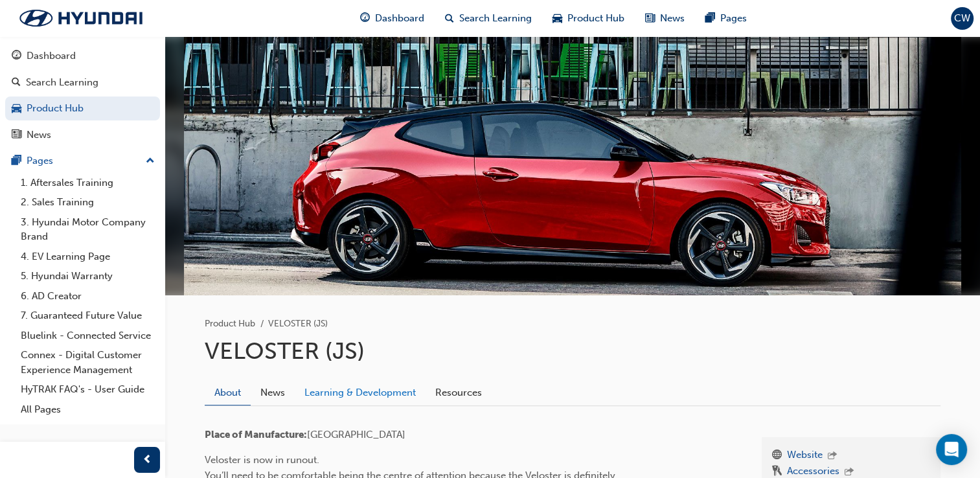
click at [372, 400] on link "Learning & Development" at bounding box center [360, 392] width 131 height 25
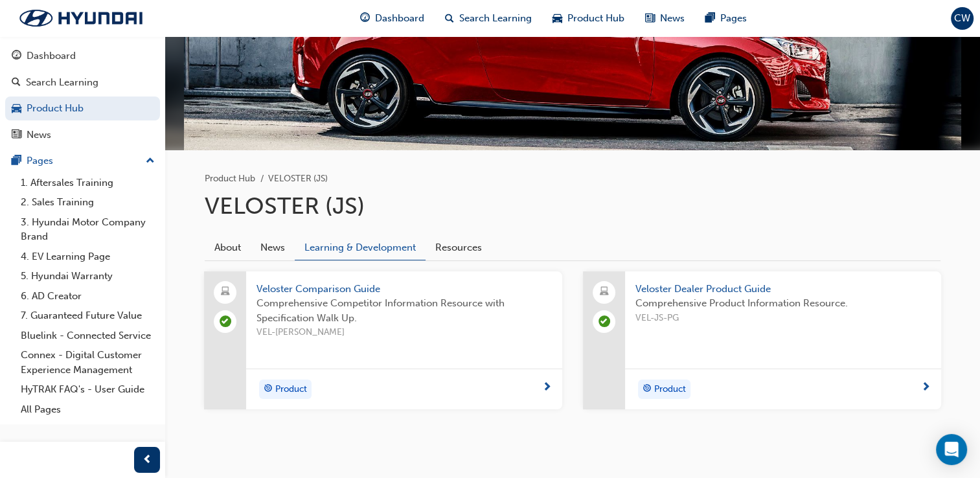
scroll to position [169, 0]
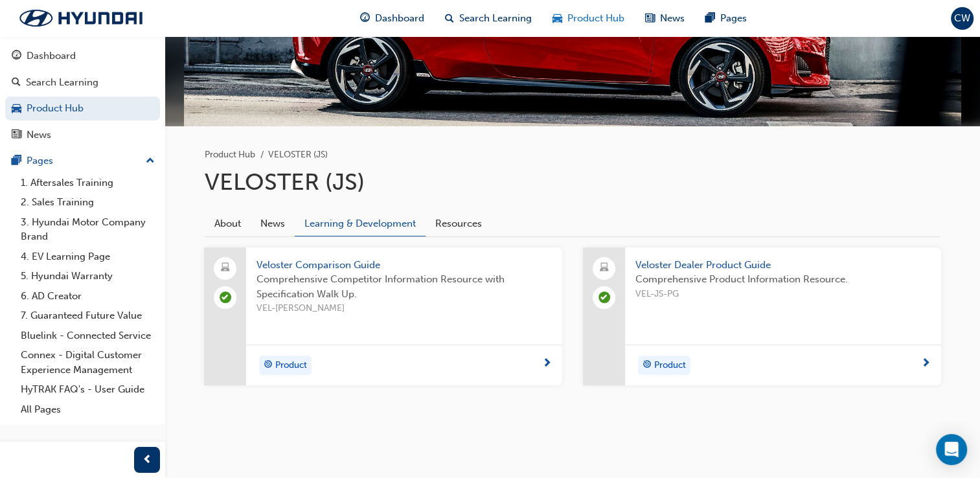
click at [587, 11] on span "Product Hub" at bounding box center [595, 18] width 57 height 15
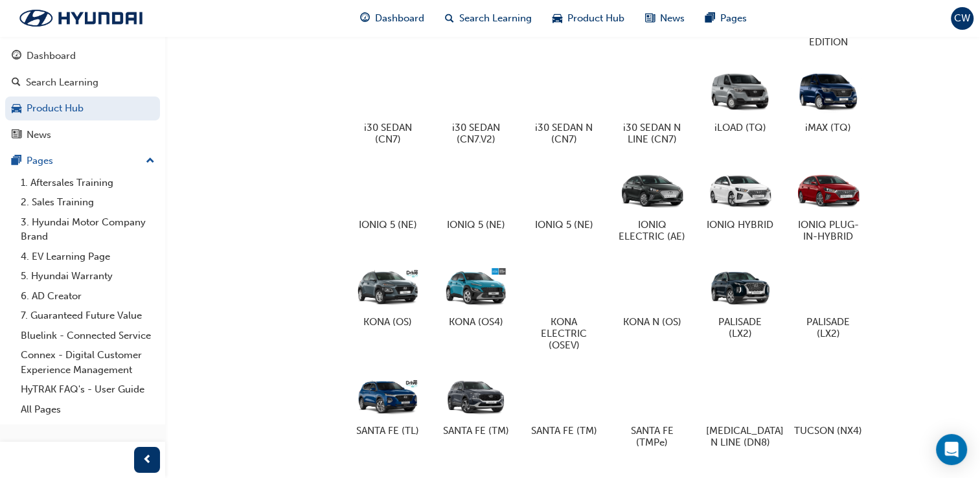
scroll to position [733, 0]
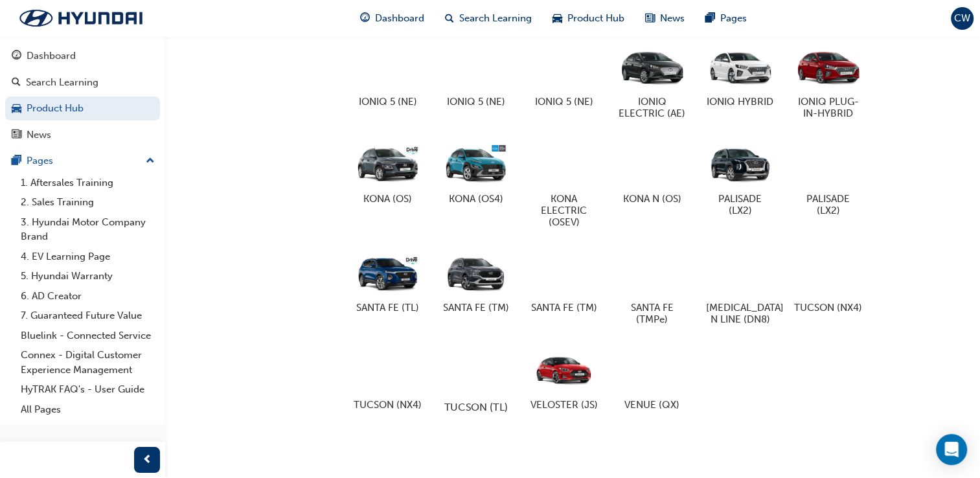
click at [461, 400] on h5 "TUCSON (TL)" at bounding box center [476, 406] width 72 height 12
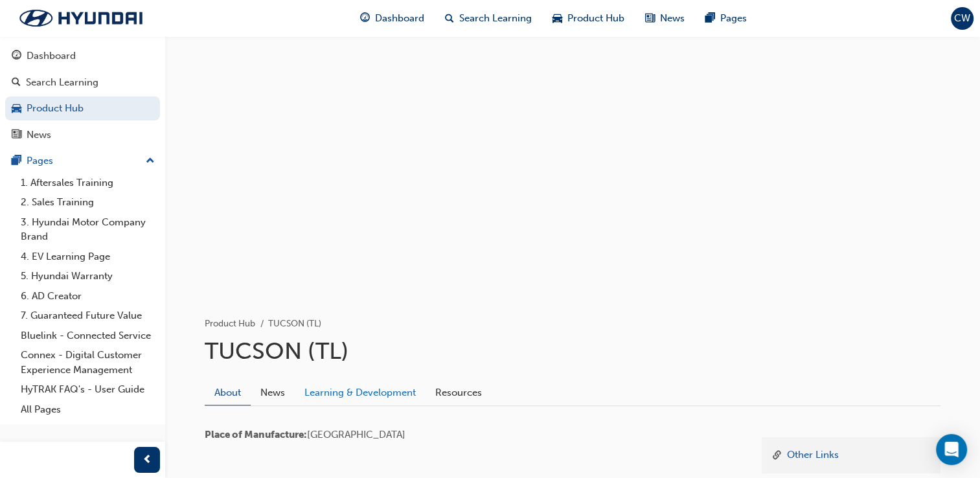
click at [378, 398] on link "Learning & Development" at bounding box center [360, 392] width 131 height 25
click at [576, 9] on div "Product Hub" at bounding box center [588, 18] width 93 height 27
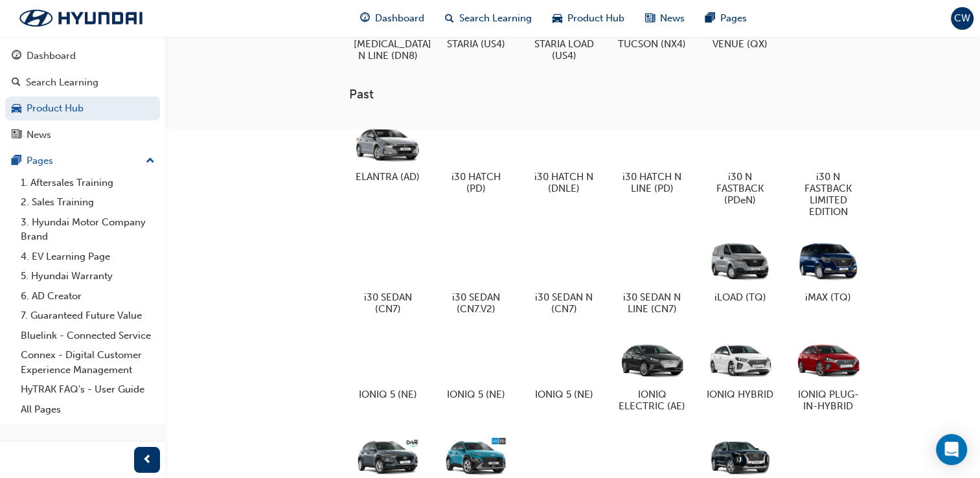
scroll to position [733, 0]
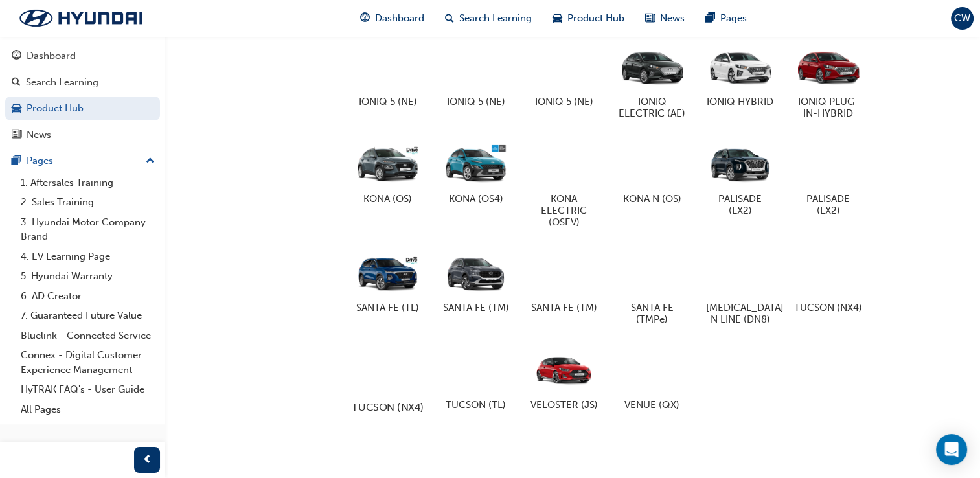
click at [409, 365] on div at bounding box center [388, 368] width 72 height 51
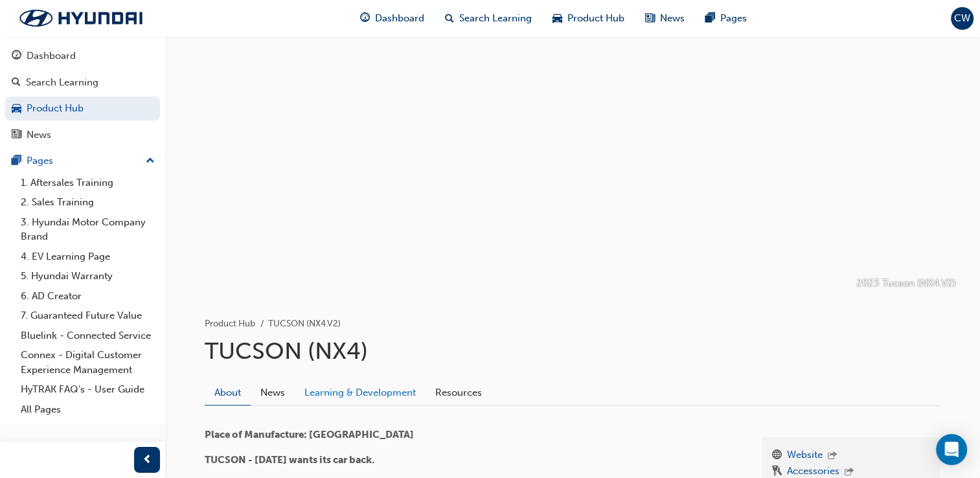
click at [378, 389] on link "Learning & Development" at bounding box center [360, 392] width 131 height 25
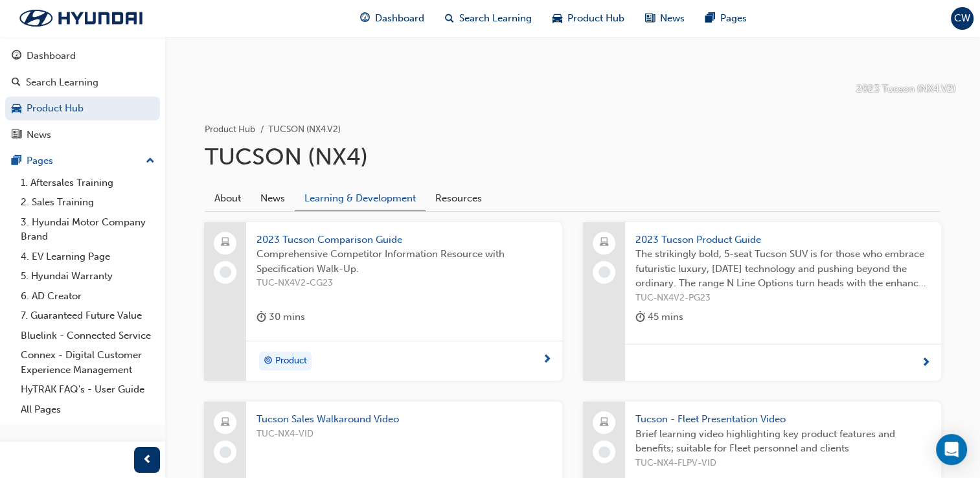
scroll to position [212, 0]
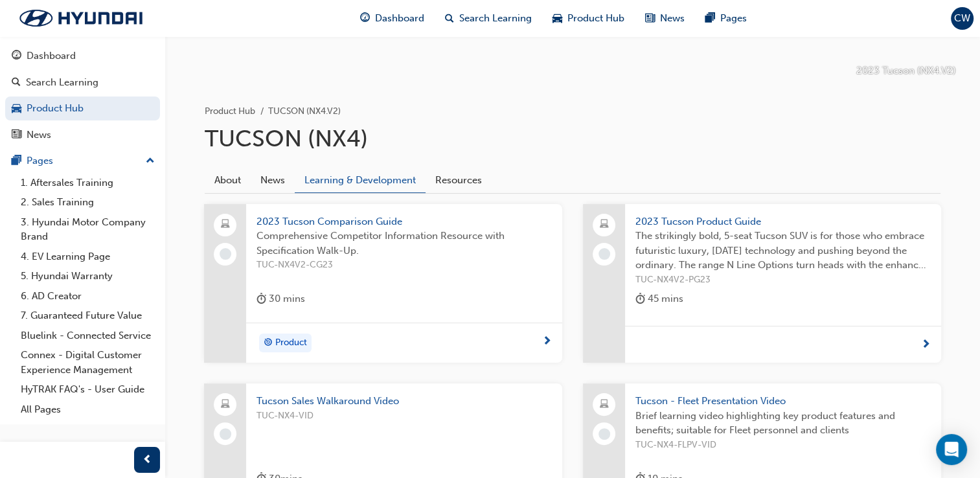
click at [326, 223] on span "2023 Tucson Comparison Guide" at bounding box center [403, 221] width 295 height 15
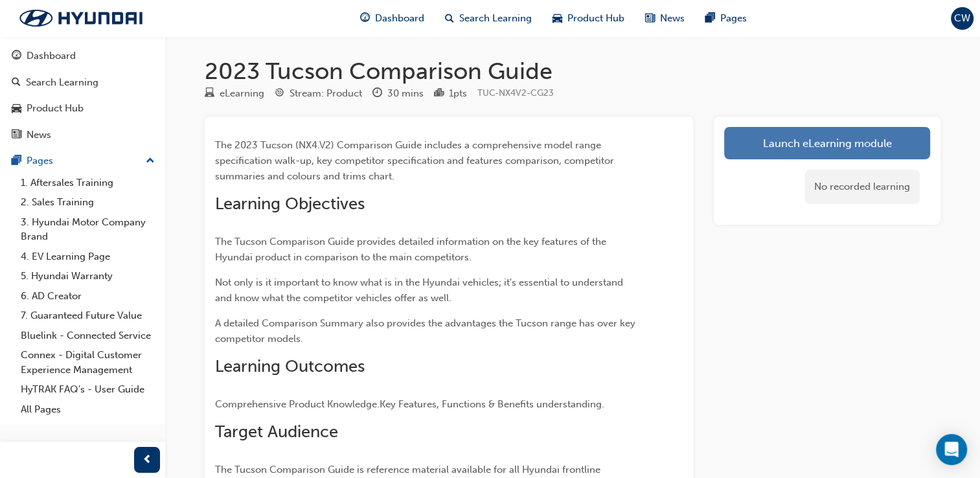
click at [776, 140] on link "Launch eLearning module" at bounding box center [827, 143] width 206 height 32
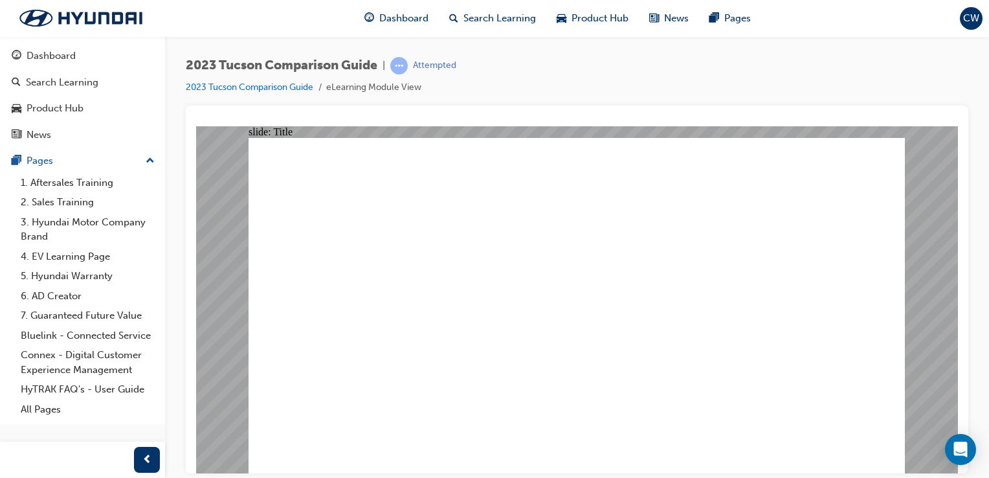
click at [979, 319] on div "2023 Tucson Comparison Guide | Attempted 2023 Tucson Comparison Guide eLearning…" at bounding box center [577, 240] width 824 height 409
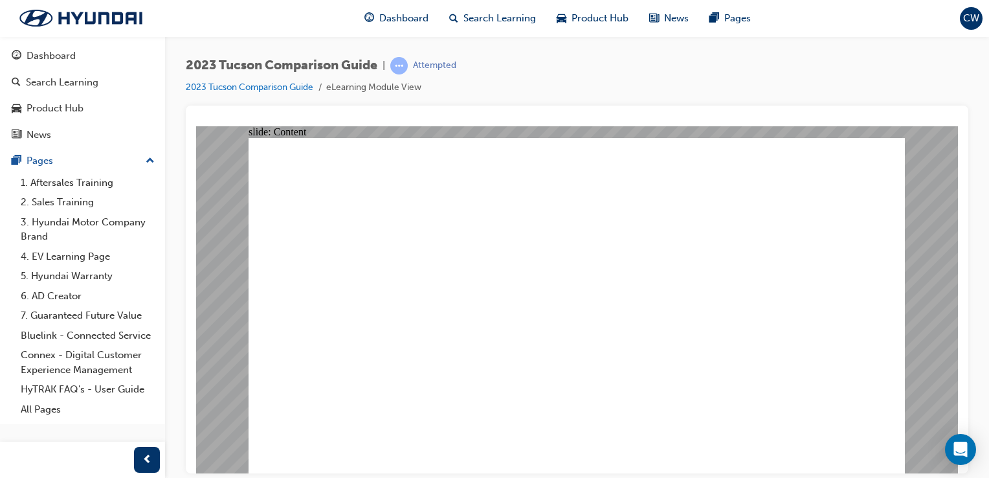
click at [196, 126] on image at bounding box center [196, 126] width 0 height 0
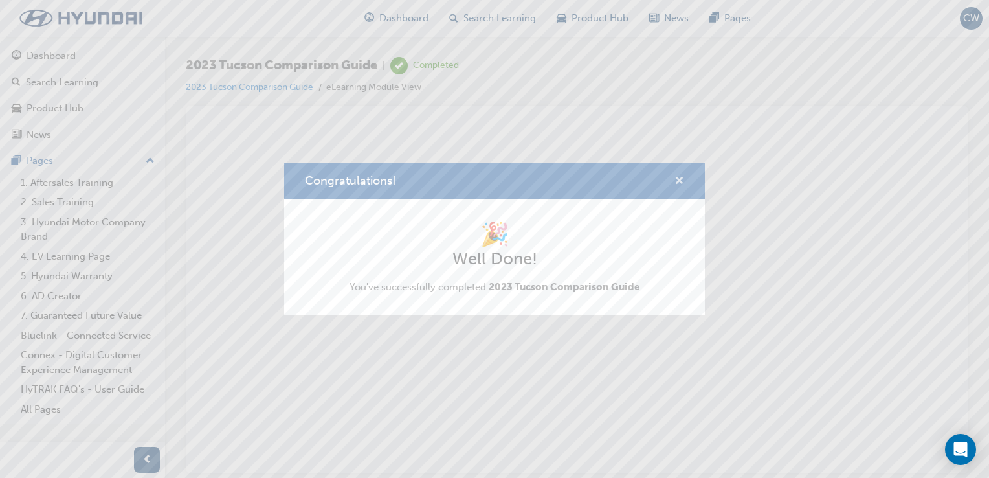
click at [678, 184] on span "cross-icon" at bounding box center [680, 182] width 10 height 12
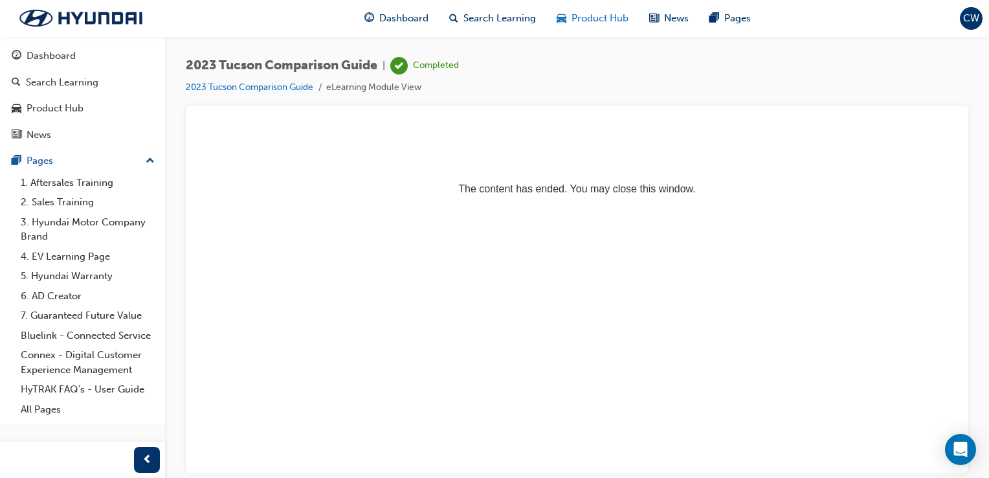
click at [601, 24] on span "Product Hub" at bounding box center [600, 18] width 57 height 15
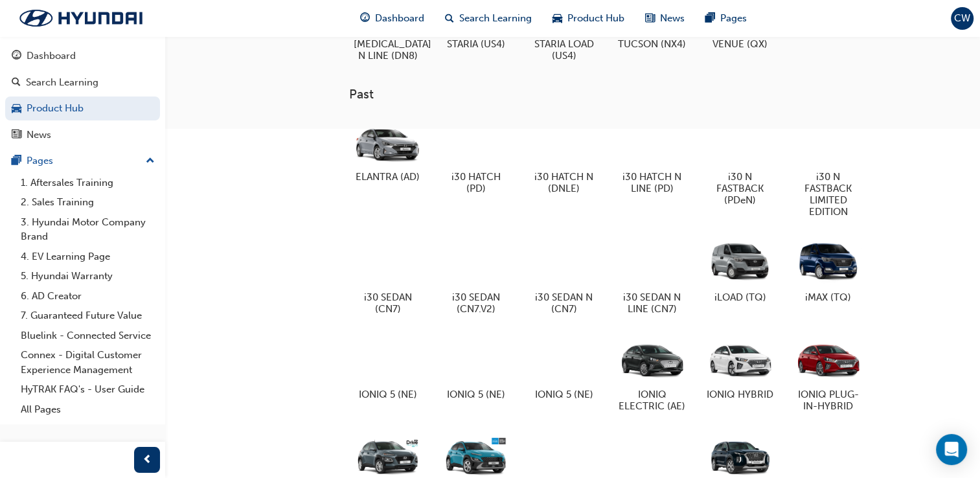
scroll to position [733, 0]
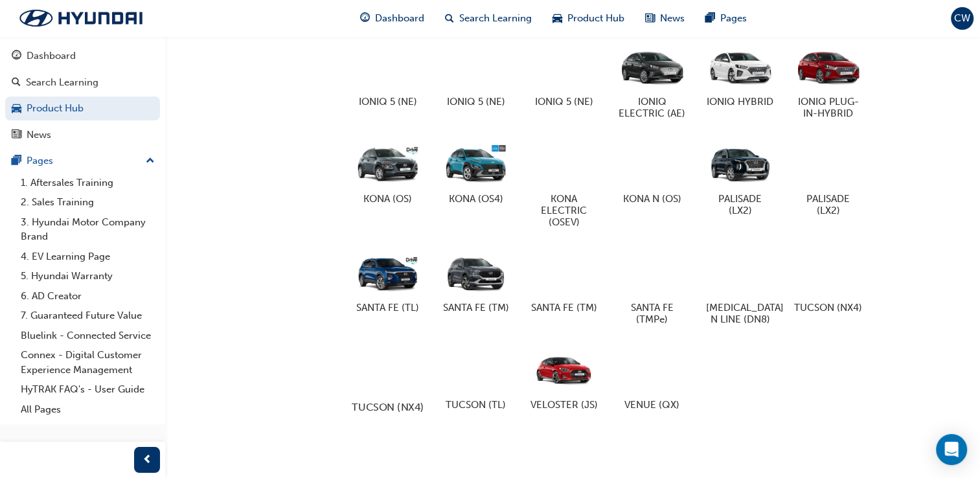
click at [372, 343] on div at bounding box center [388, 368] width 72 height 51
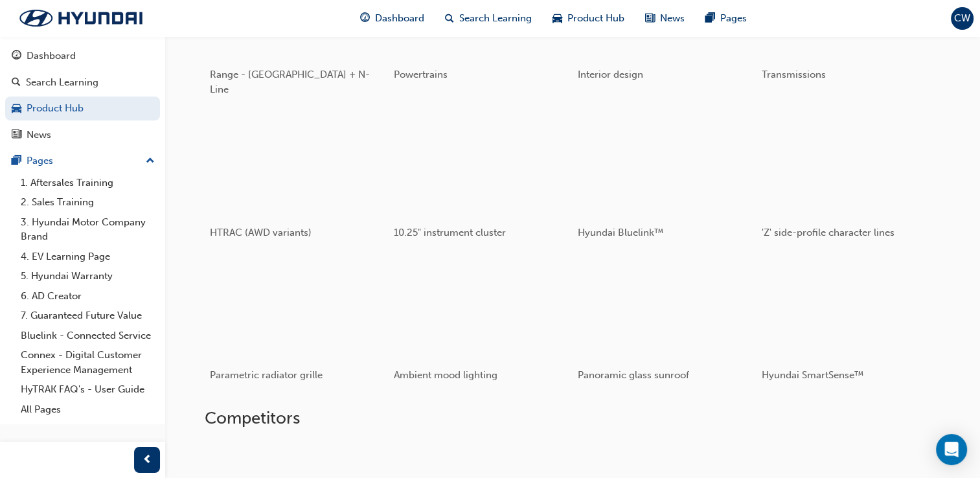
scroll to position [315, 0]
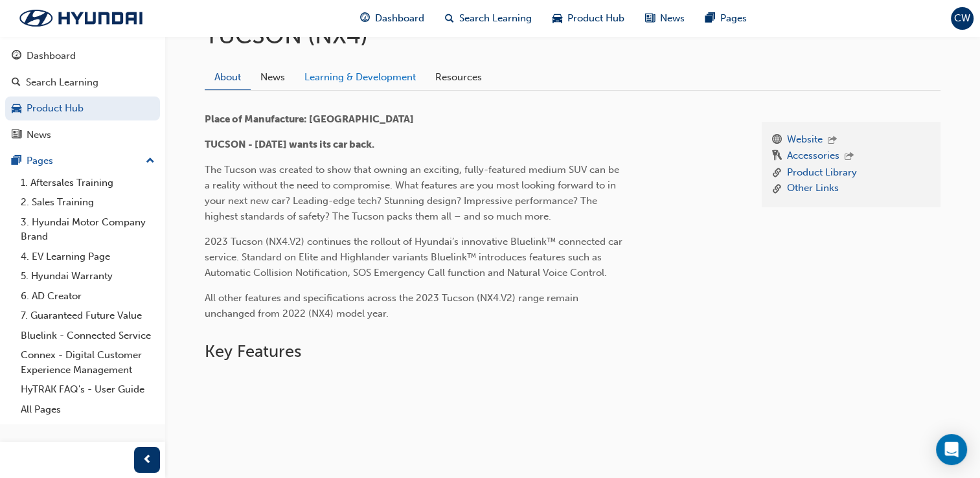
click at [412, 86] on link "Learning & Development" at bounding box center [360, 77] width 131 height 25
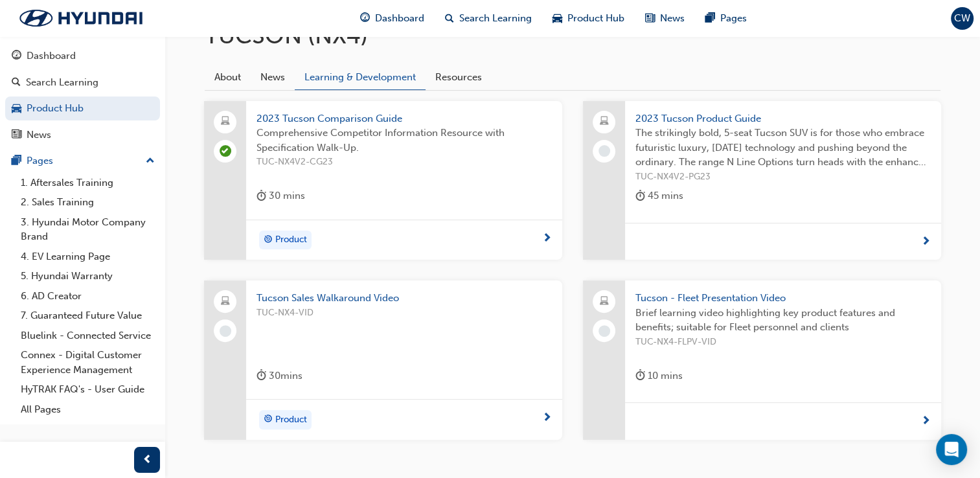
click at [723, 114] on span "2023 Tucson Product Guide" at bounding box center [782, 118] width 295 height 15
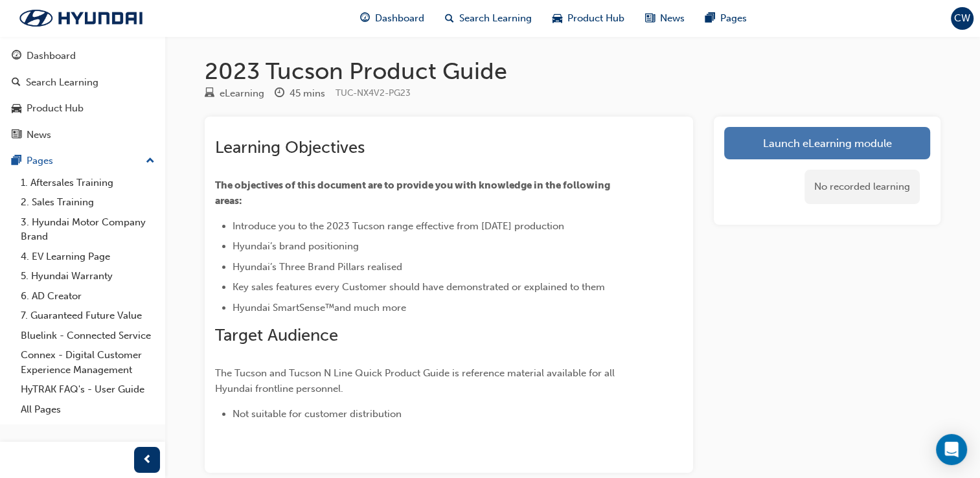
click at [806, 146] on link "Launch eLearning module" at bounding box center [827, 143] width 206 height 32
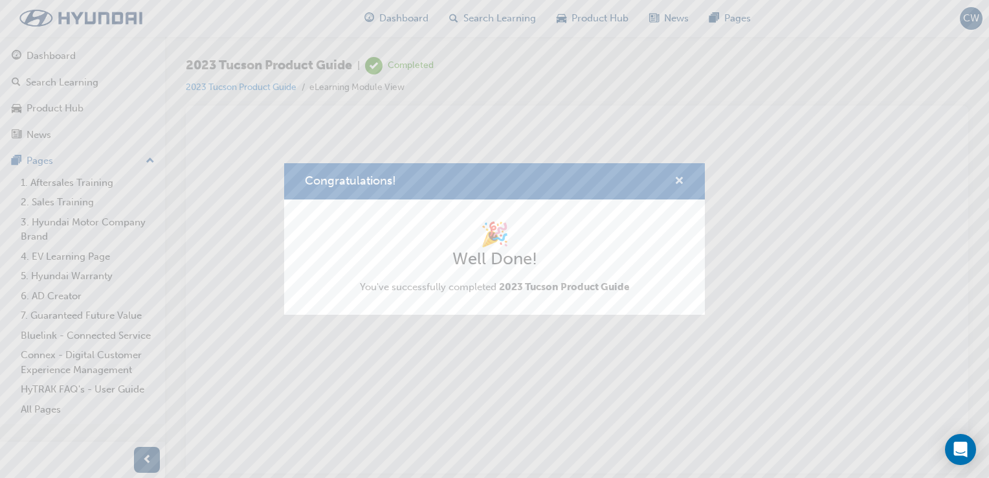
click at [679, 186] on span "cross-icon" at bounding box center [680, 182] width 10 height 12
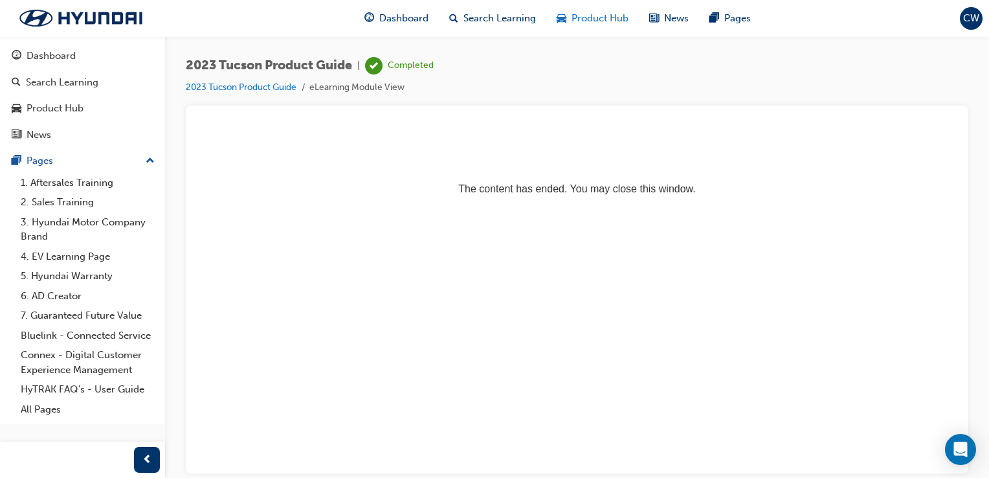
click at [604, 27] on div "Product Hub" at bounding box center [593, 18] width 93 height 27
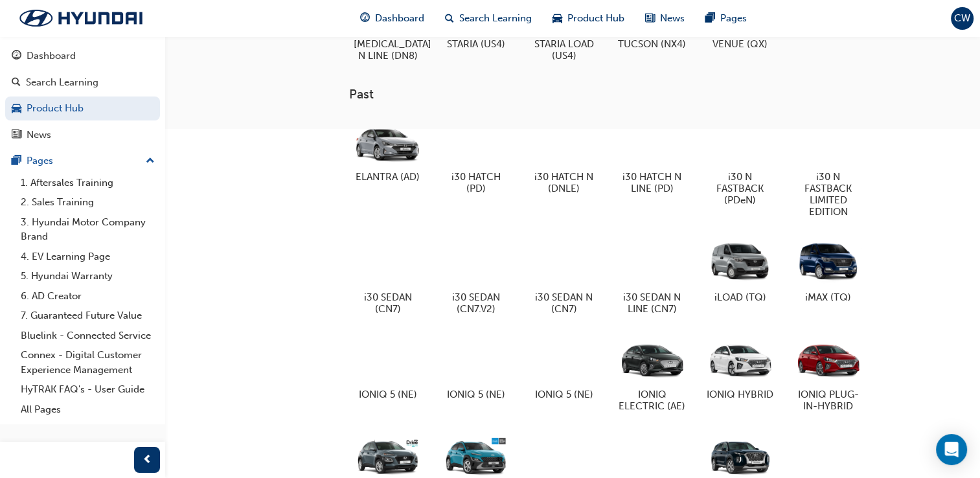
scroll to position [733, 0]
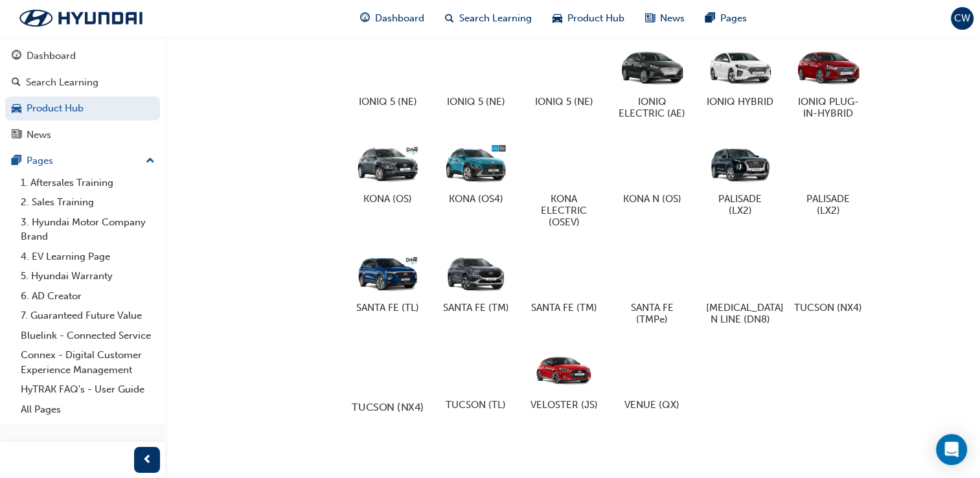
click at [352, 357] on div at bounding box center [388, 368] width 72 height 51
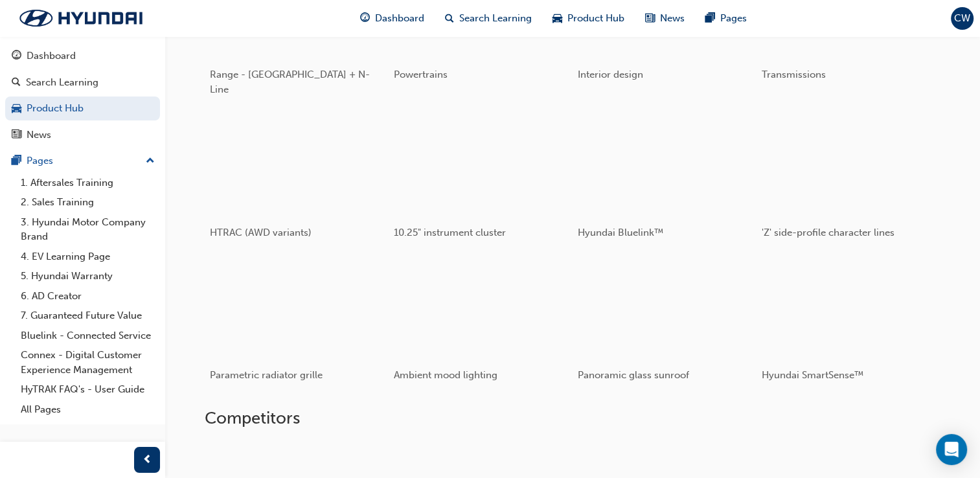
scroll to position [315, 0]
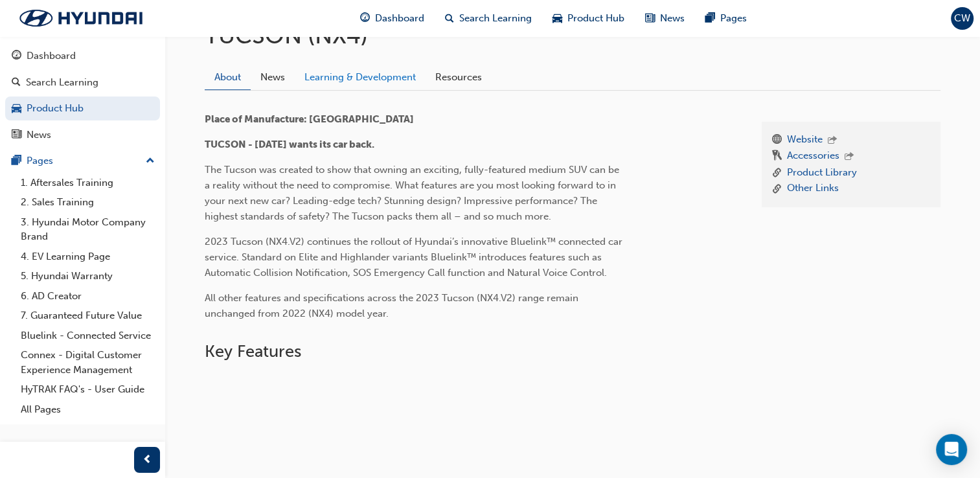
click at [370, 86] on link "Learning & Development" at bounding box center [360, 77] width 131 height 25
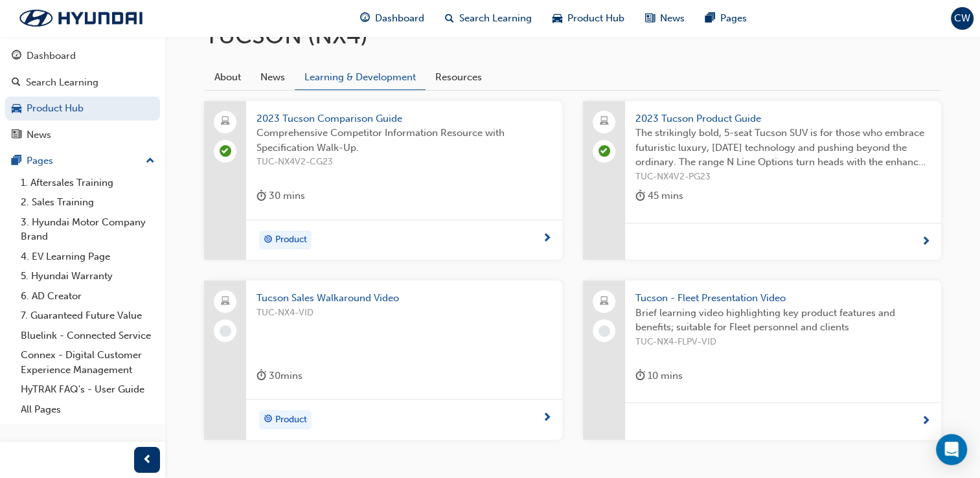
click at [293, 306] on span "TUC-NX4-VID" at bounding box center [403, 313] width 295 height 15
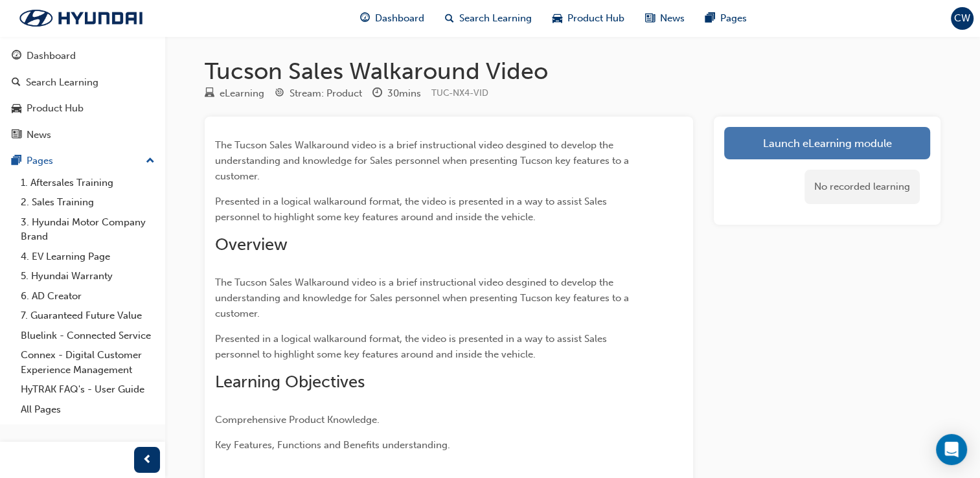
click at [927, 152] on link "Launch eLearning module" at bounding box center [827, 143] width 206 height 32
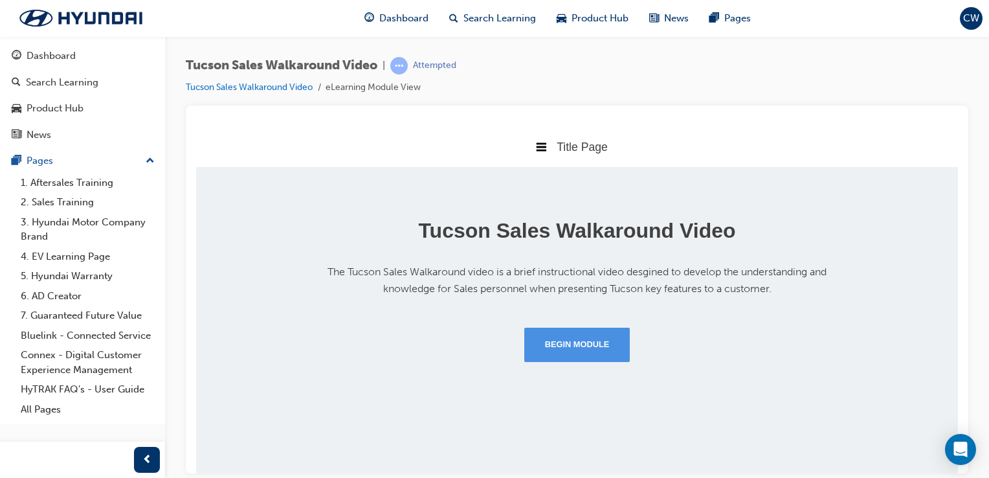
click at [591, 350] on button "Begin Module" at bounding box center [577, 344] width 106 height 34
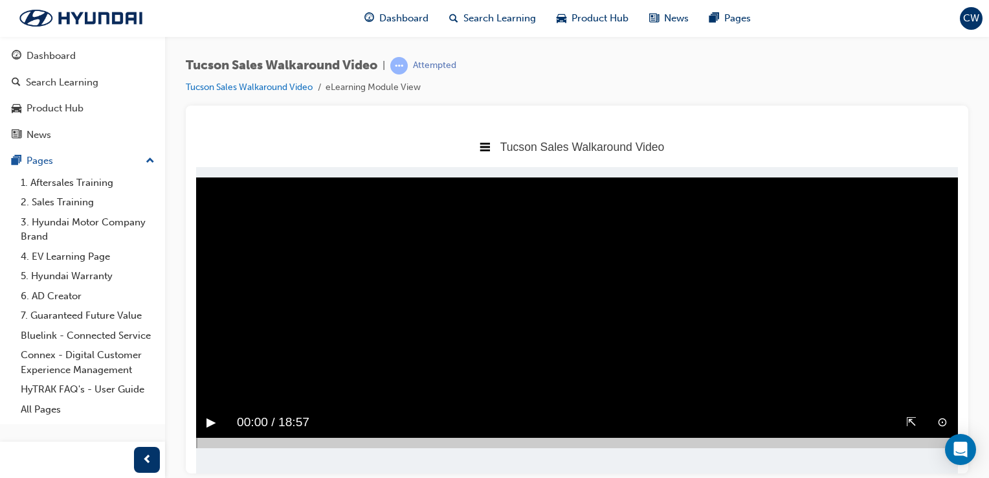
click at [205, 422] on div "▶︎" at bounding box center [211, 422] width 30 height 30
click at [214, 420] on div "‖" at bounding box center [209, 422] width 27 height 30
click at [212, 423] on button "▶︎" at bounding box center [212, 422] width 10 height 20
click at [214, 422] on div "‖" at bounding box center [209, 422] width 27 height 30
